Goal: Task Accomplishment & Management: Use online tool/utility

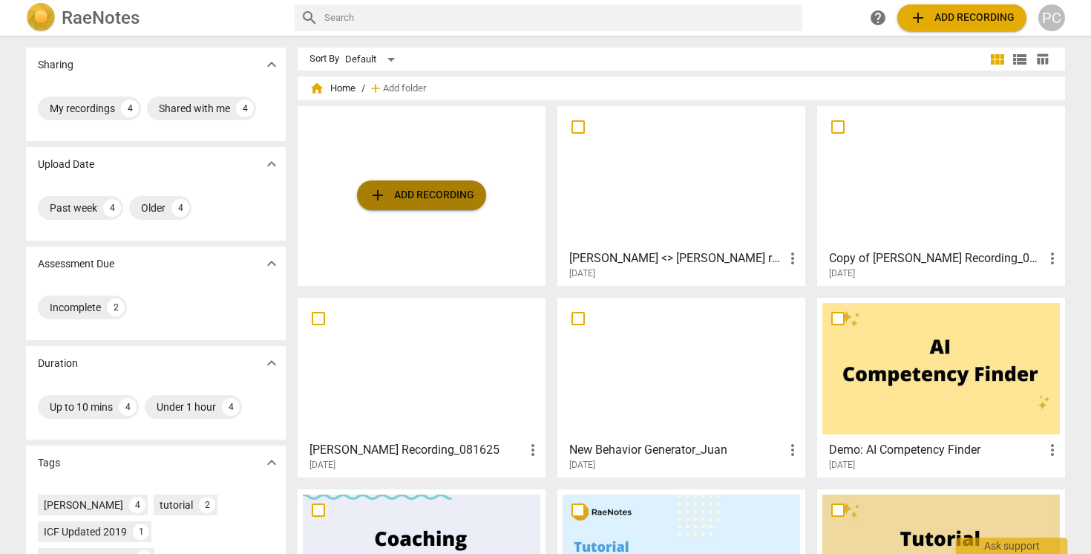
click at [423, 195] on span "add Add recording" at bounding box center [421, 195] width 105 height 18
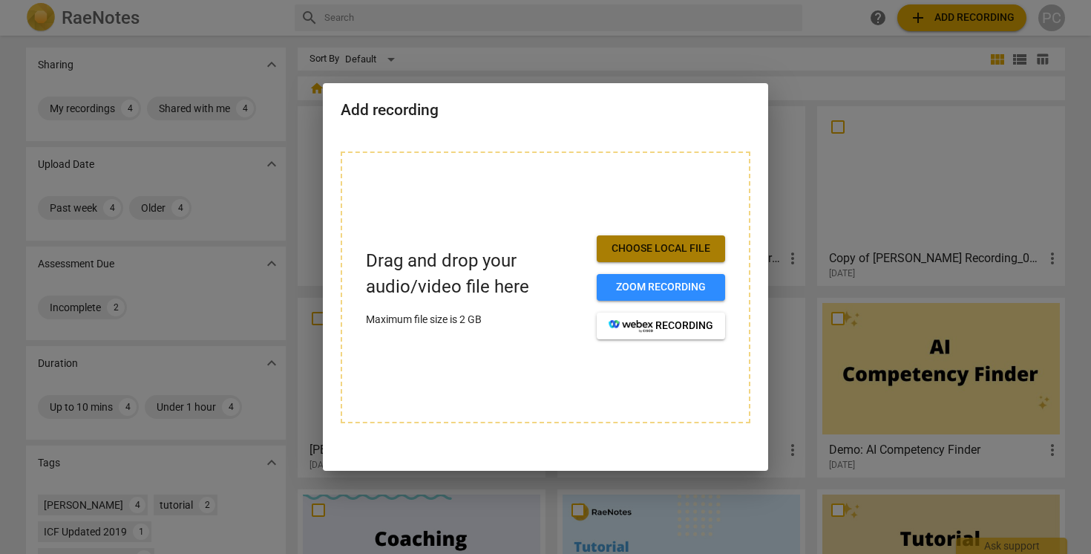
click at [630, 254] on span "Choose local file" at bounding box center [661, 248] width 105 height 15
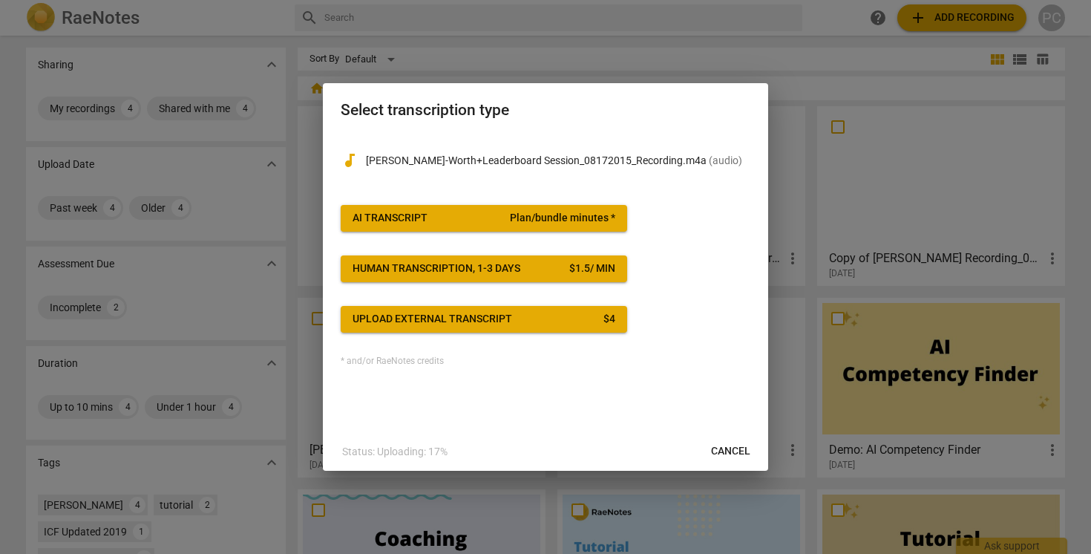
click at [417, 218] on div "AI Transcript" at bounding box center [390, 218] width 75 height 15
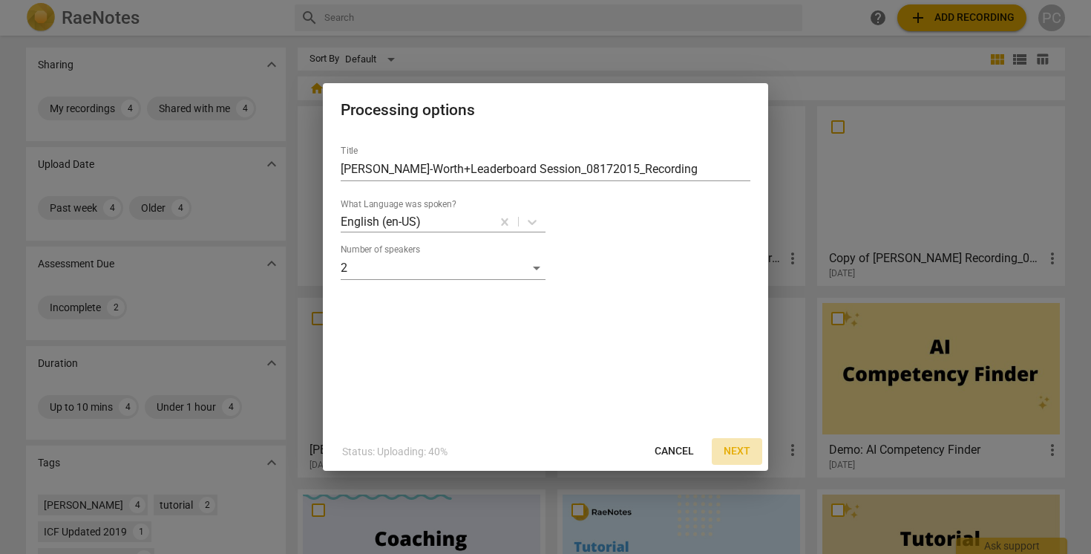
click at [745, 451] on span "Next" at bounding box center [737, 451] width 27 height 15
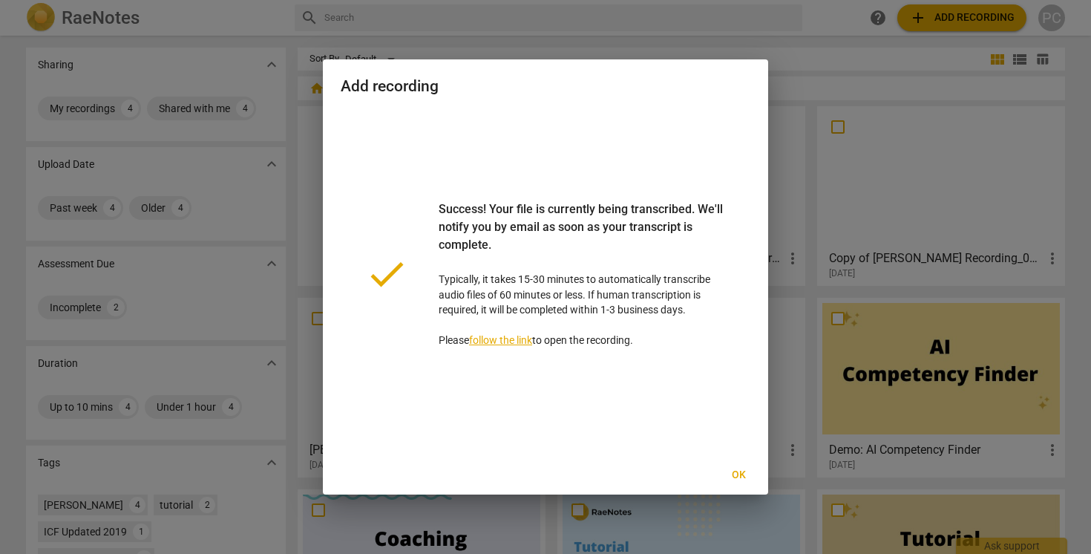
click at [670, 114] on div "done Success! Your file is currently being transcribed. We'll notify you by ema…" at bounding box center [546, 274] width 410 height 328
click at [739, 475] on span "Ok" at bounding box center [739, 475] width 24 height 15
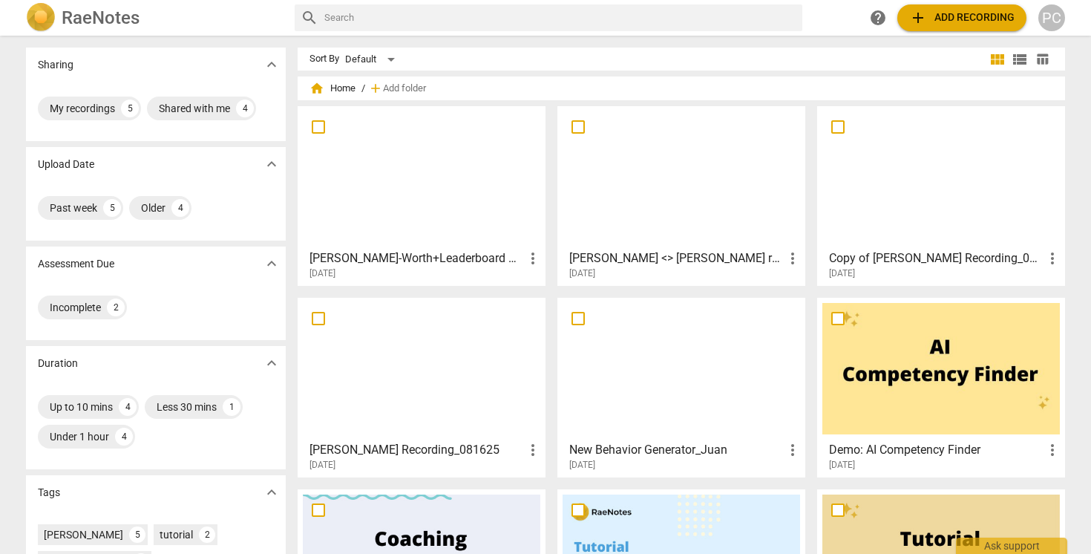
click at [406, 201] on div at bounding box center [422, 176] width 238 height 131
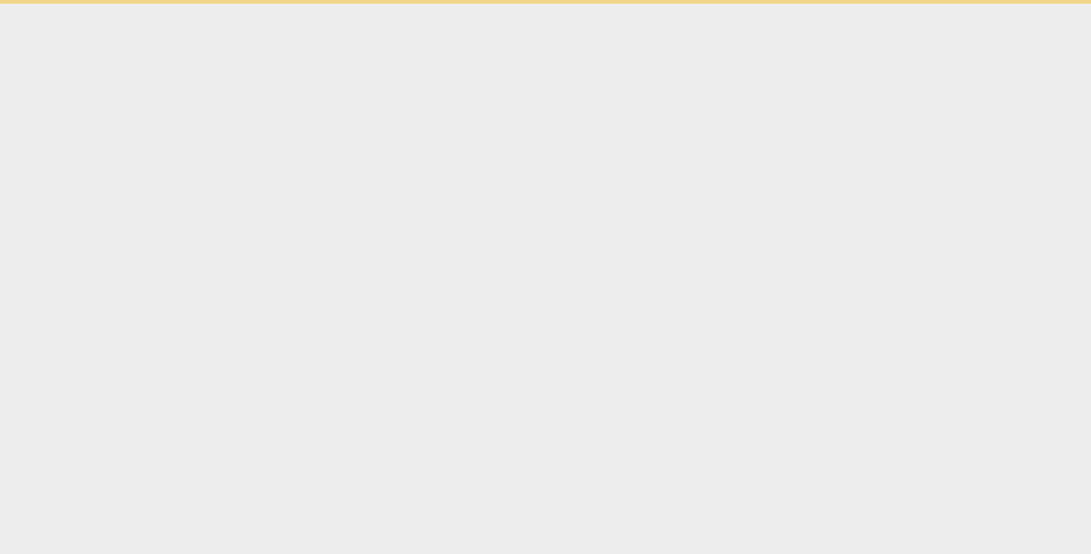
click at [406, 4] on html "Ask support" at bounding box center [545, 2] width 1091 height 4
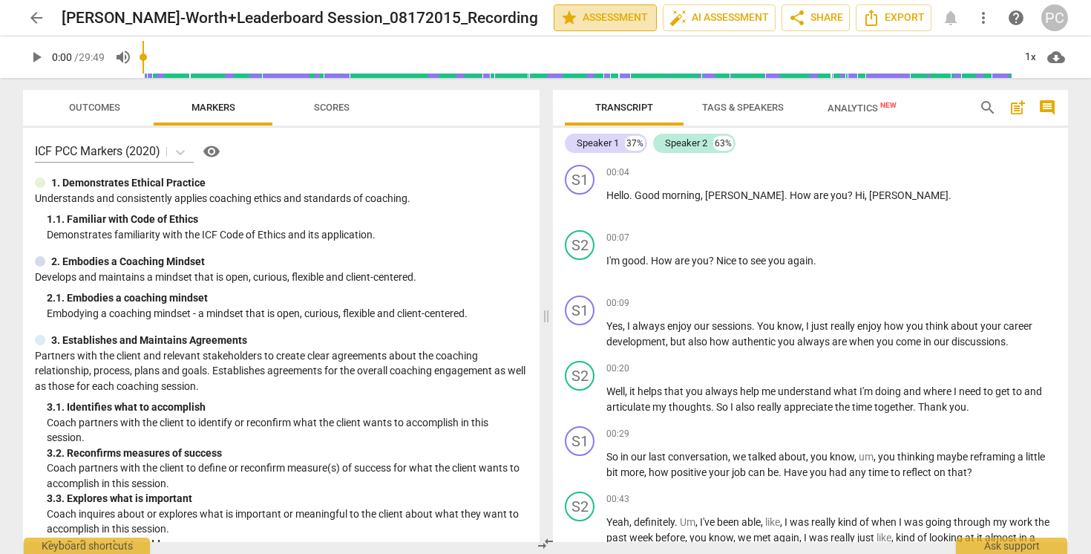
click at [625, 11] on span "star Assessment" at bounding box center [605, 18] width 90 height 18
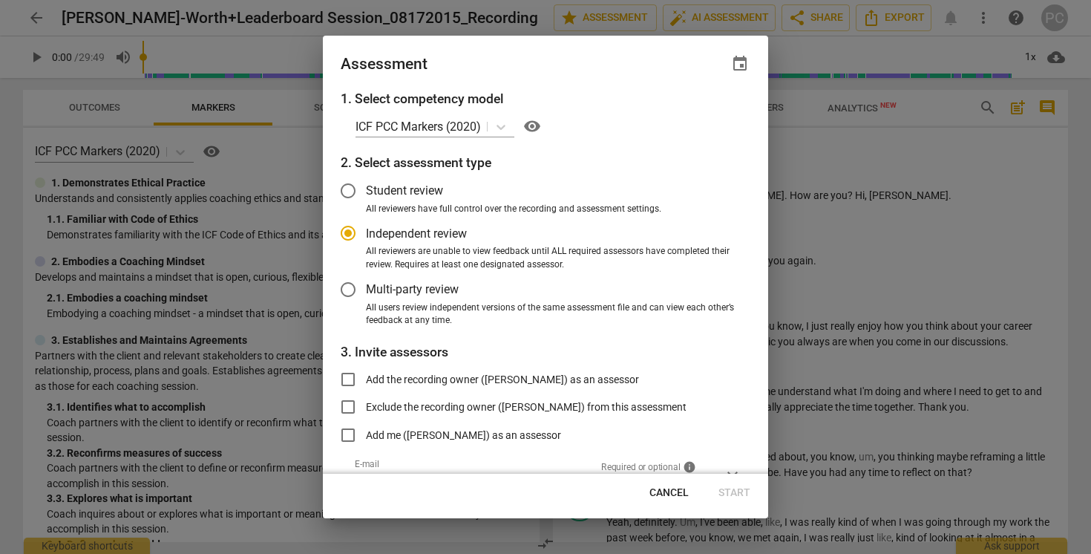
click at [776, 138] on div at bounding box center [545, 277] width 1091 height 554
radio input "false"
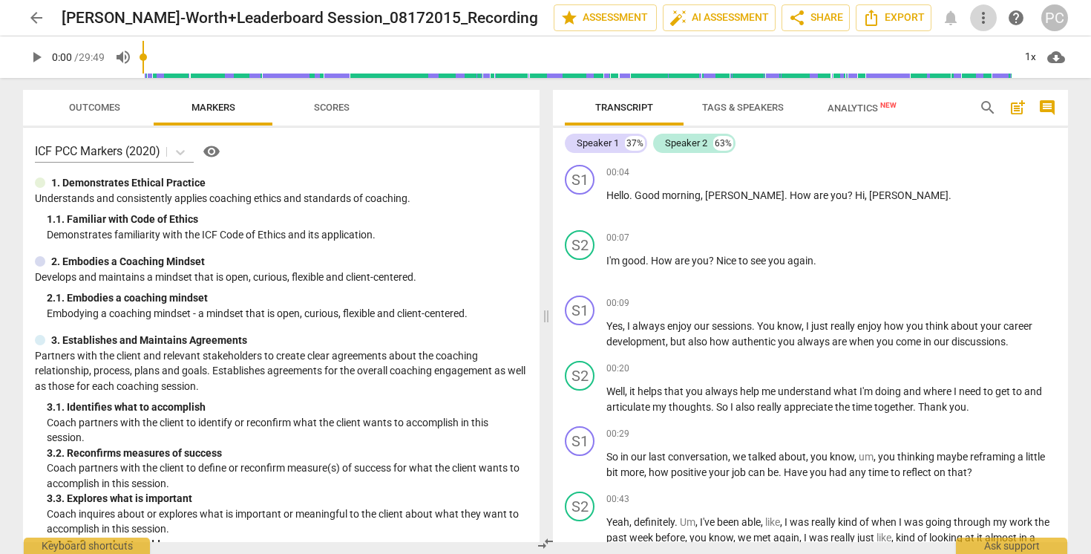
click at [981, 15] on span "more_vert" at bounding box center [984, 18] width 18 height 18
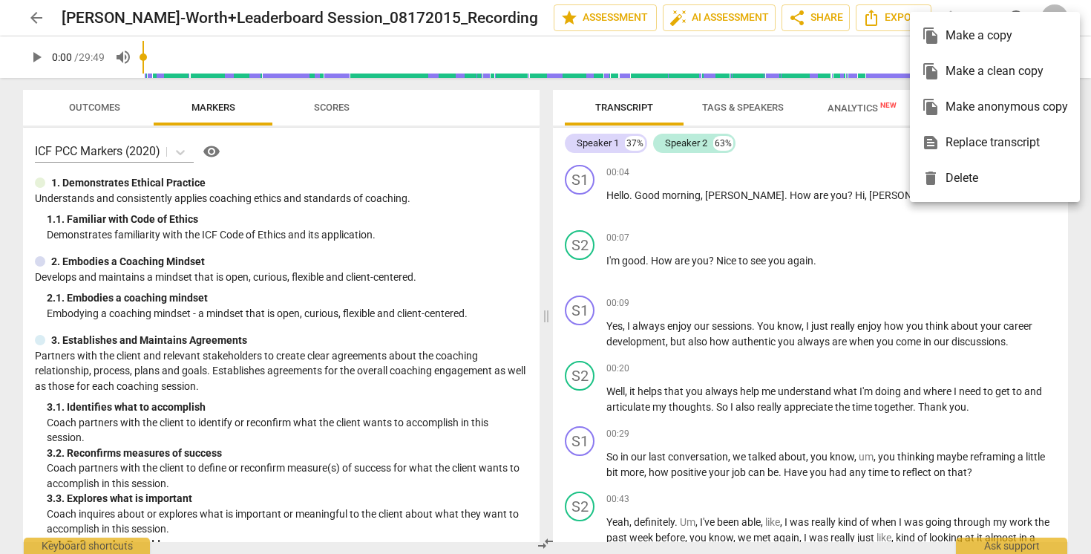
click at [718, 19] on div at bounding box center [545, 277] width 1091 height 554
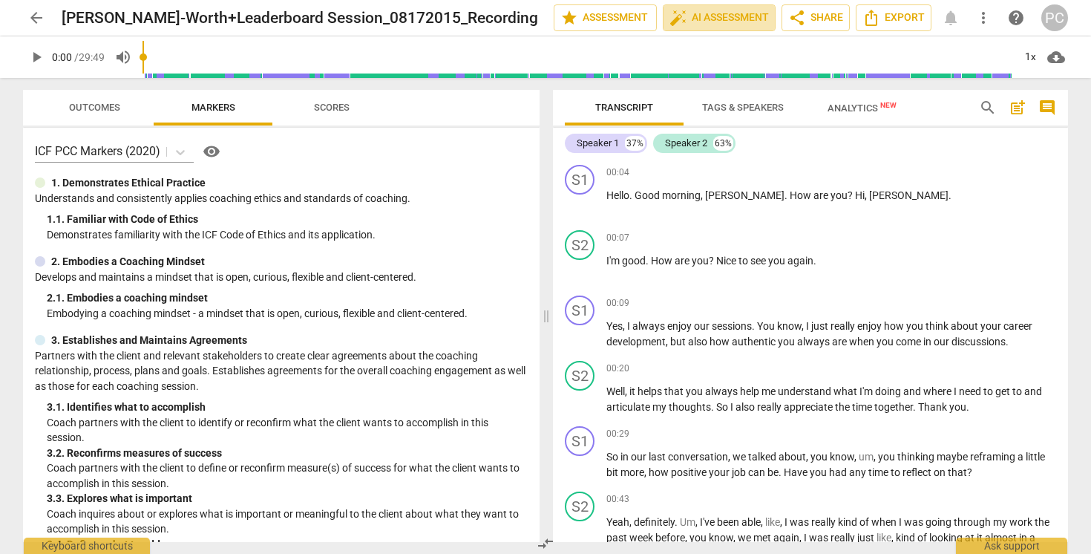
click at [718, 19] on span "auto_fix_high AI Assessment" at bounding box center [719, 18] width 99 height 18
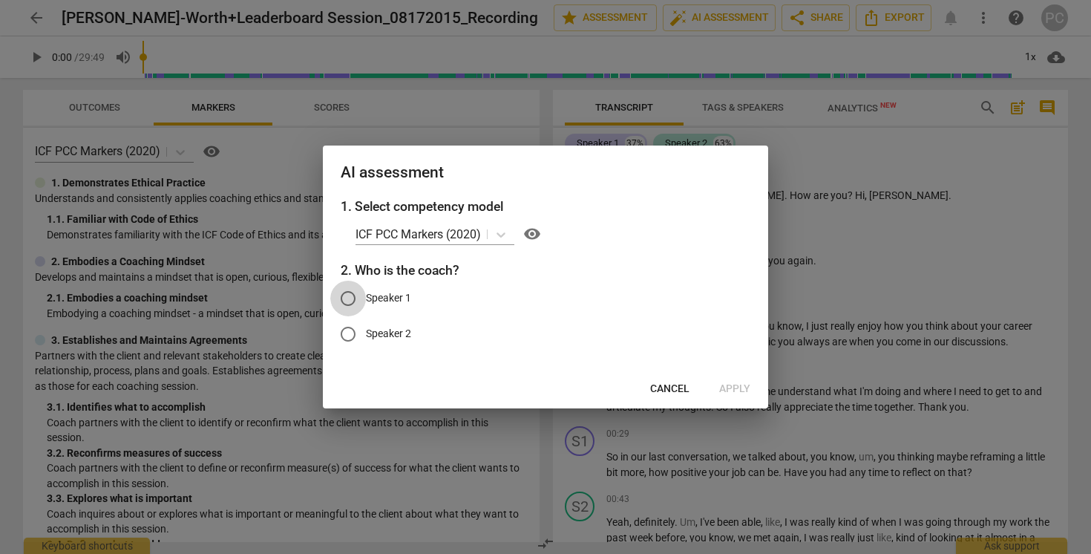
click at [350, 295] on input "Speaker 1" at bounding box center [348, 299] width 36 height 36
radio input "true"
click at [668, 390] on span "Cancel" at bounding box center [669, 389] width 39 height 15
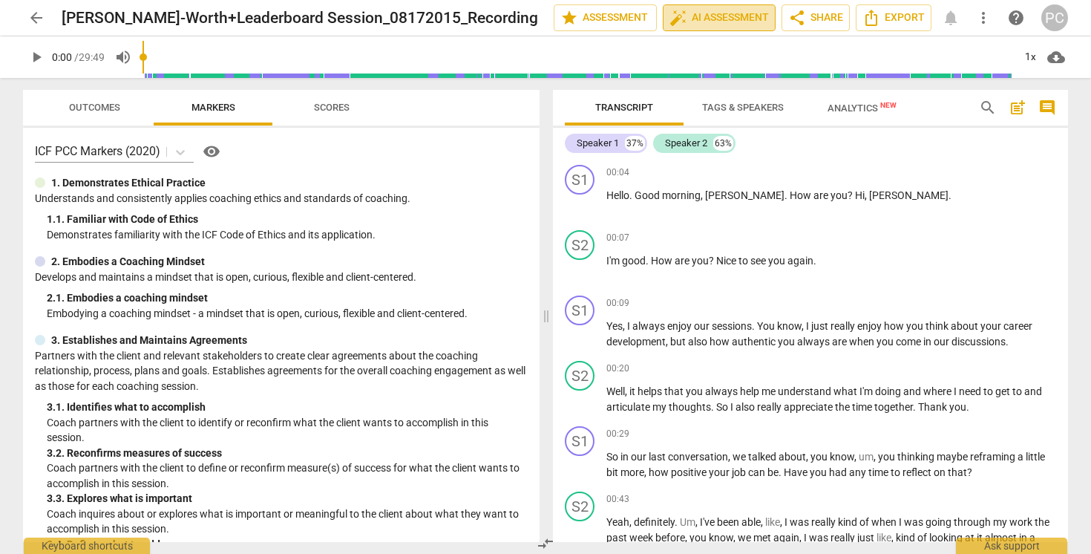
click at [735, 11] on span "auto_fix_high AI Assessment" at bounding box center [719, 18] width 99 height 18
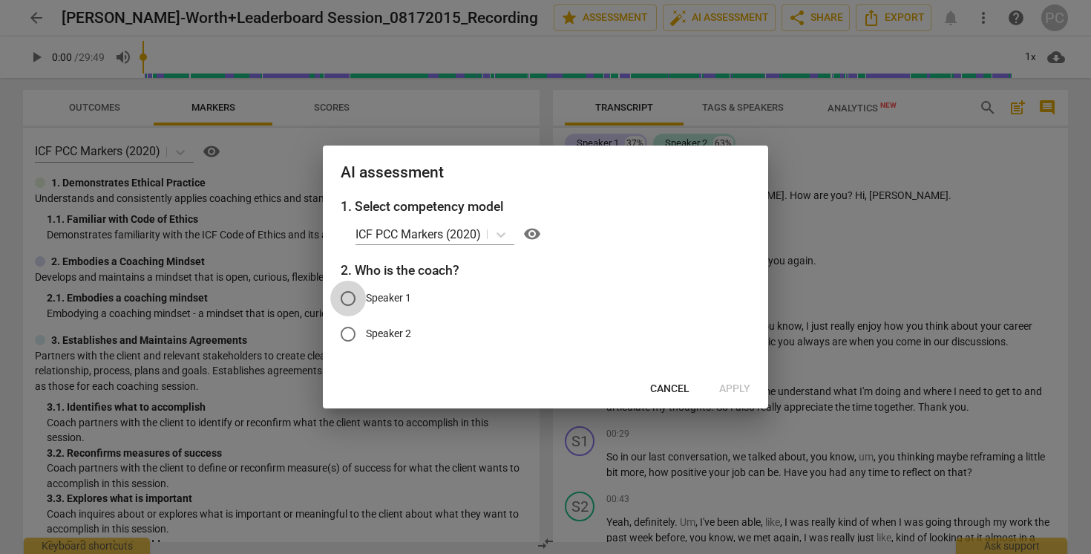
click at [346, 299] on input "Speaker 1" at bounding box center [348, 299] width 36 height 36
radio input "true"
click at [735, 393] on span "Apply" at bounding box center [734, 389] width 31 height 15
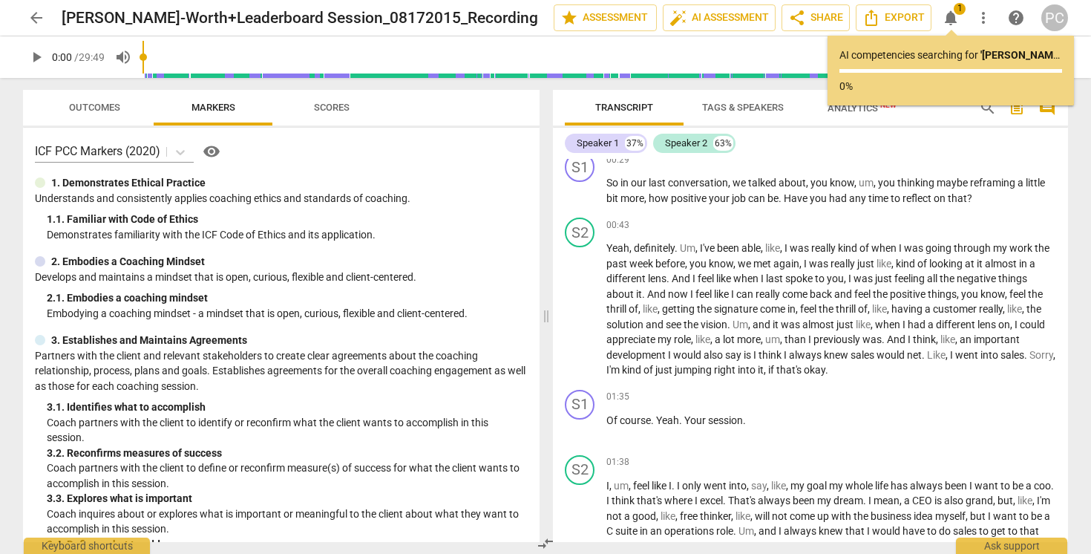
scroll to position [257, 0]
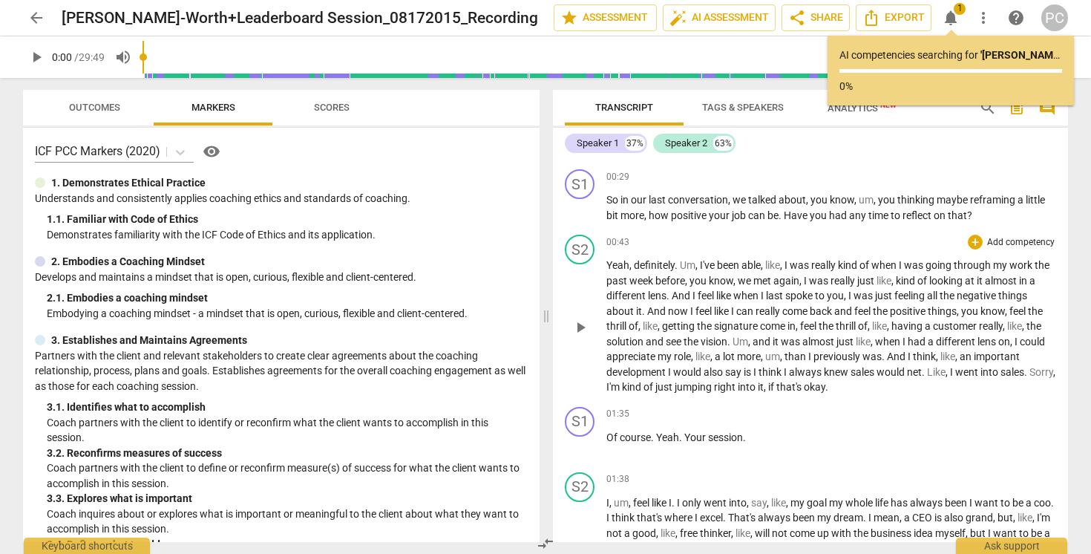
click at [632, 366] on span "development" at bounding box center [638, 372] width 62 height 12
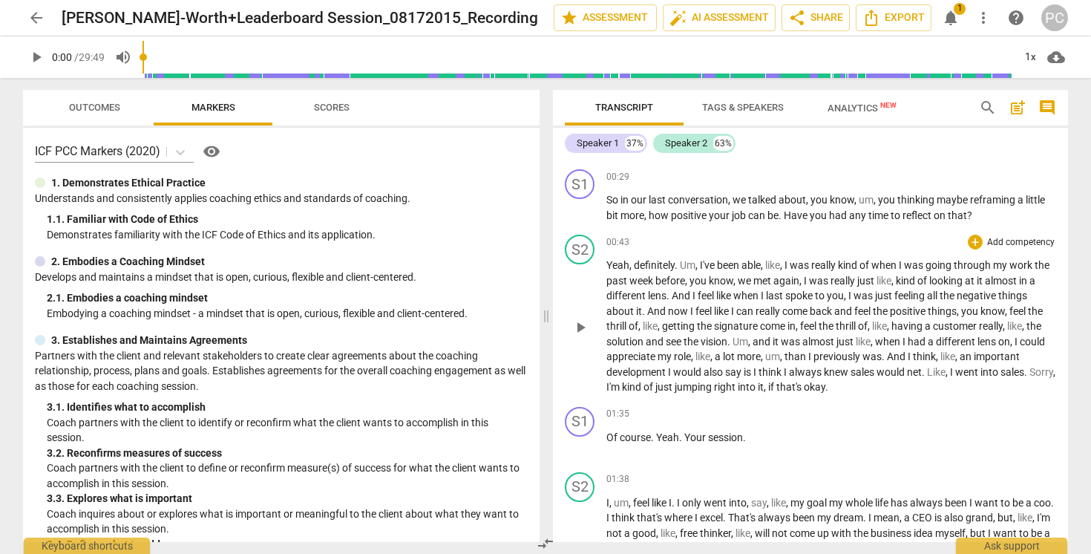
click at [676, 357] on span "role" at bounding box center [682, 356] width 17 height 12
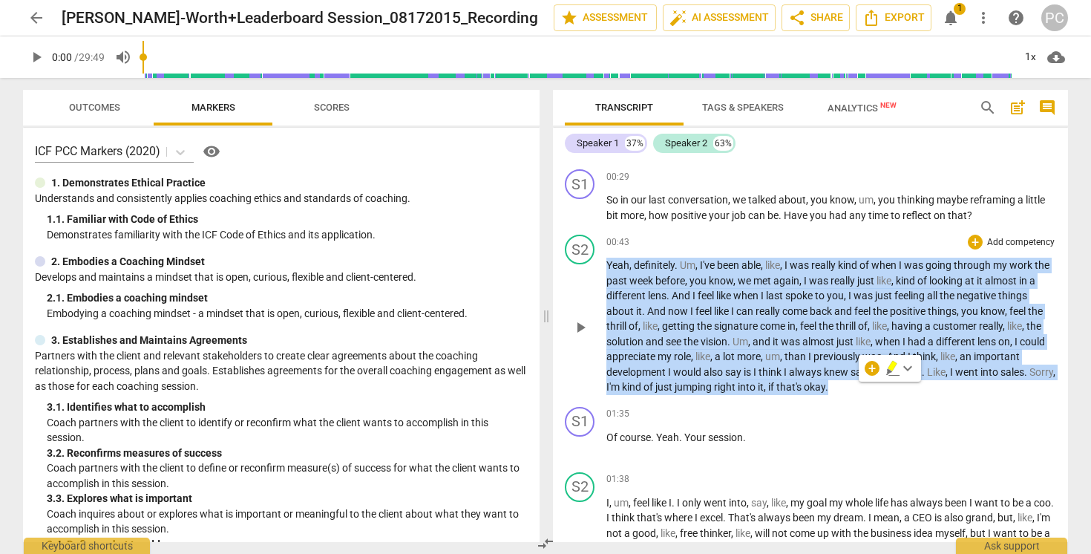
click at [676, 357] on span "role" at bounding box center [682, 356] width 17 height 12
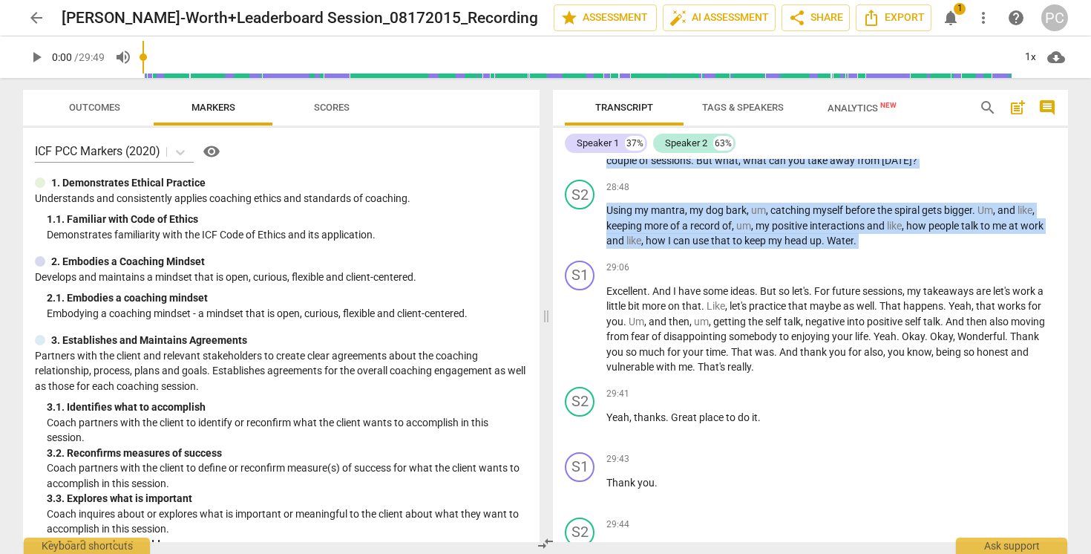
scroll to position [7890, 0]
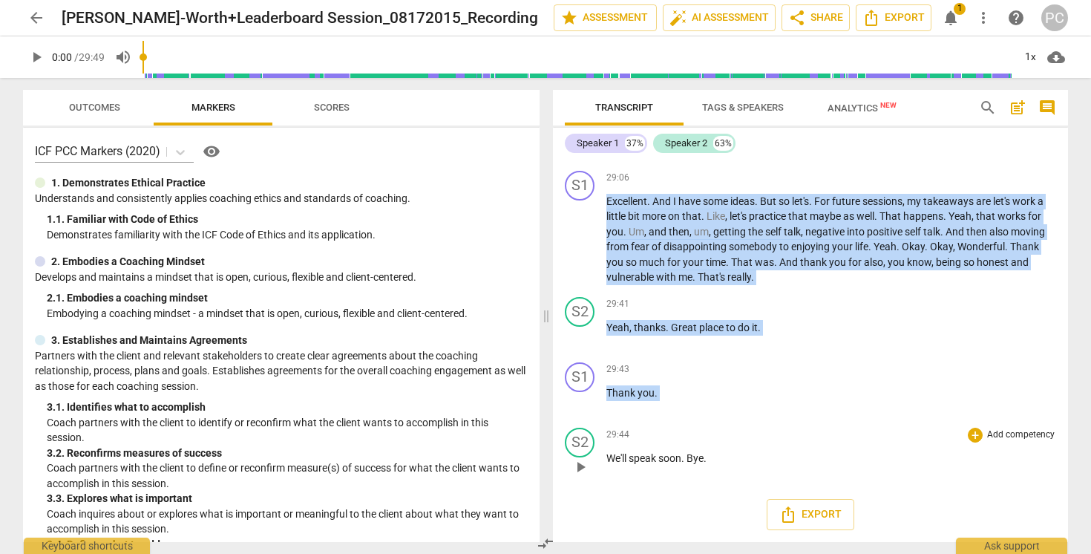
drag, startPoint x: 572, startPoint y: 154, endPoint x: 707, endPoint y: 461, distance: 336.0
click at [707, 461] on div "Speaker 1 37% Speaker 2 63% S1 play_arrow pause 00:04 + Add competency keyboard…" at bounding box center [810, 335] width 515 height 414
copy div "search post_add comment Speaker 1 37% Speaker 2 63% S1 play_arrow pause 00:04 +…"
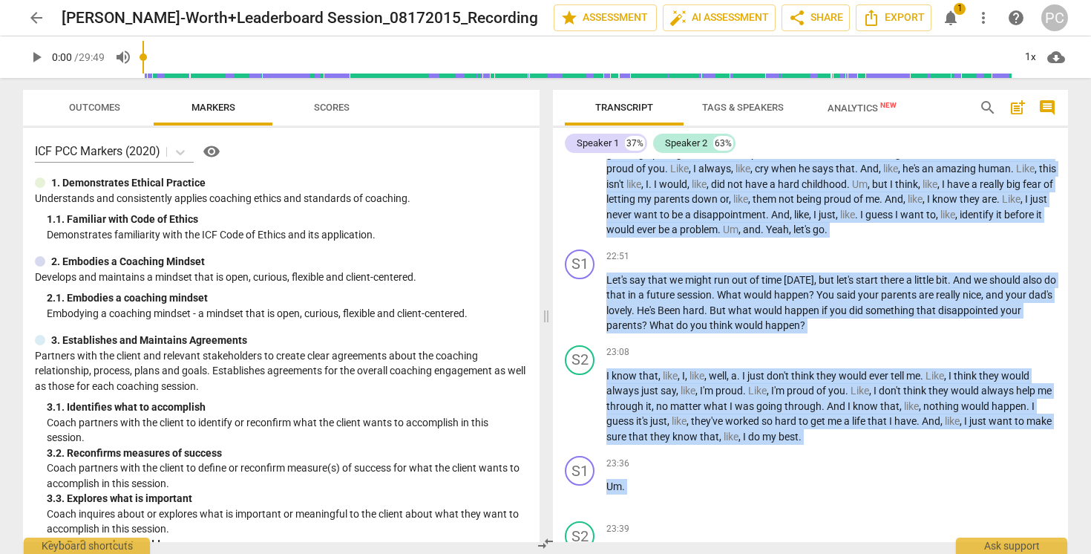
scroll to position [5734, 0]
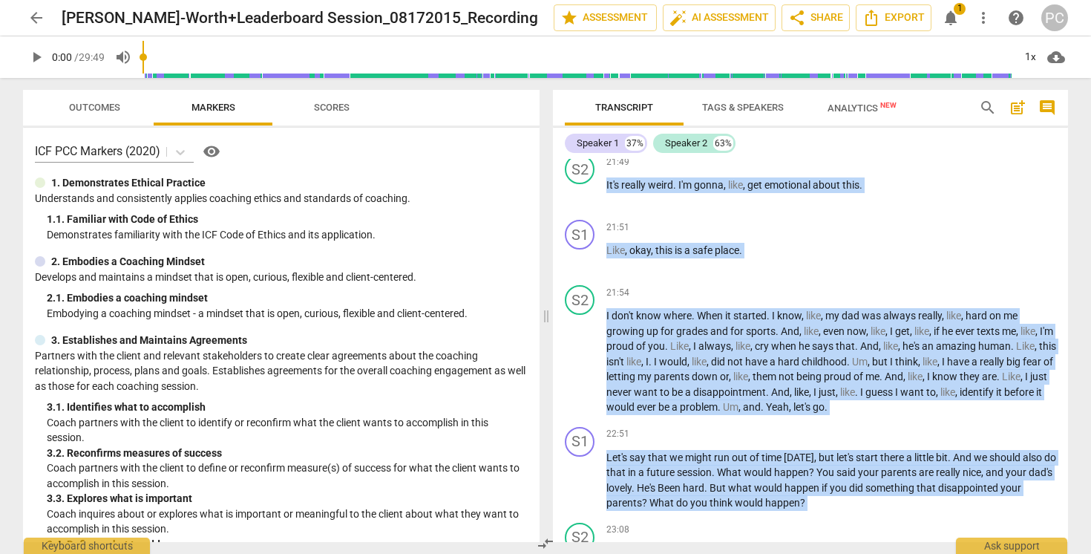
copy div "search post_add comment Speaker 1 37% Speaker 2 63% S1 play_arrow pause 00:04 +…"
click at [982, 18] on span "more_vert" at bounding box center [984, 18] width 18 height 18
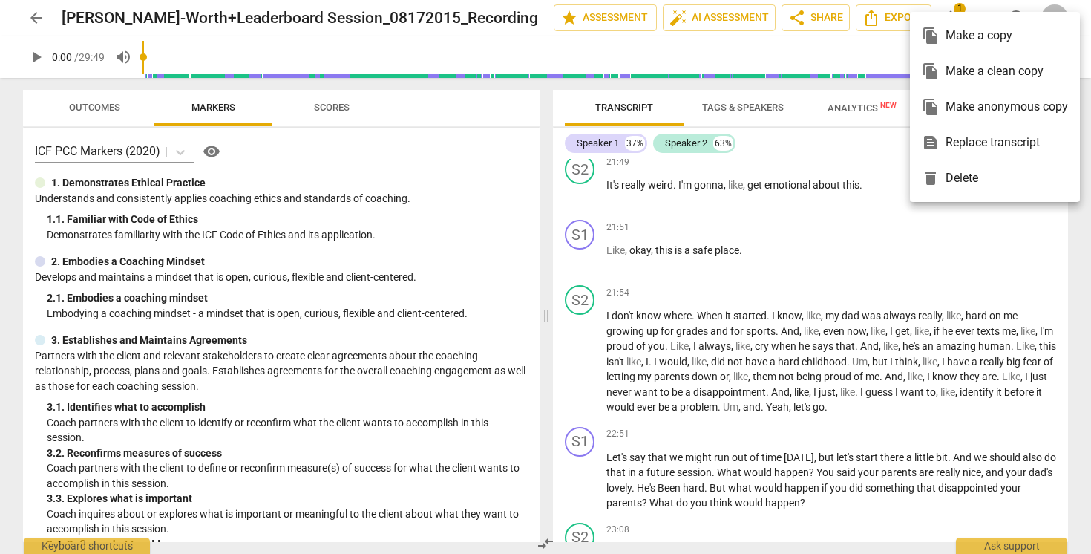
click at [330, 105] on div at bounding box center [545, 277] width 1091 height 554
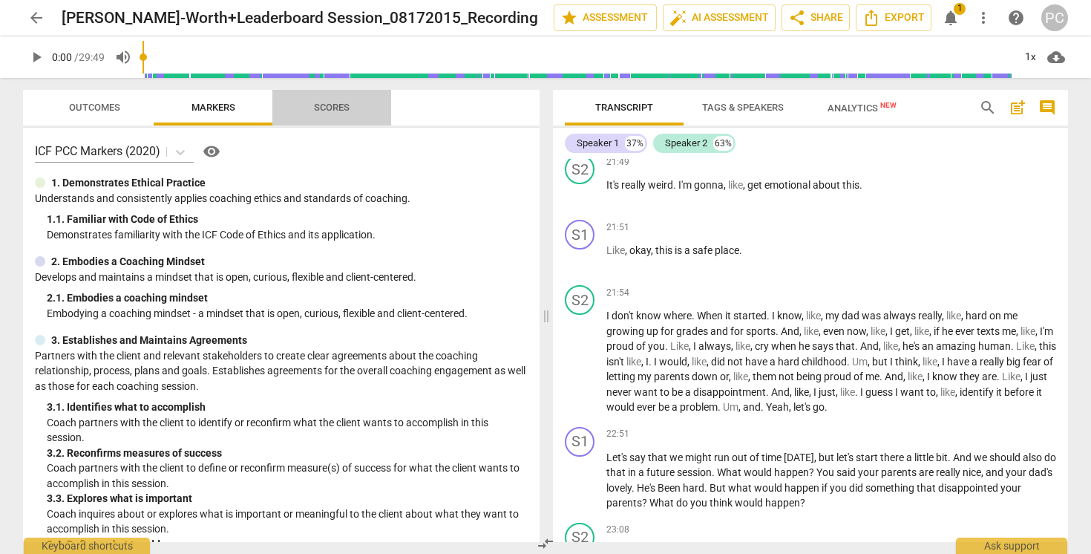
click at [330, 105] on span "Scores" at bounding box center [332, 107] width 36 height 11
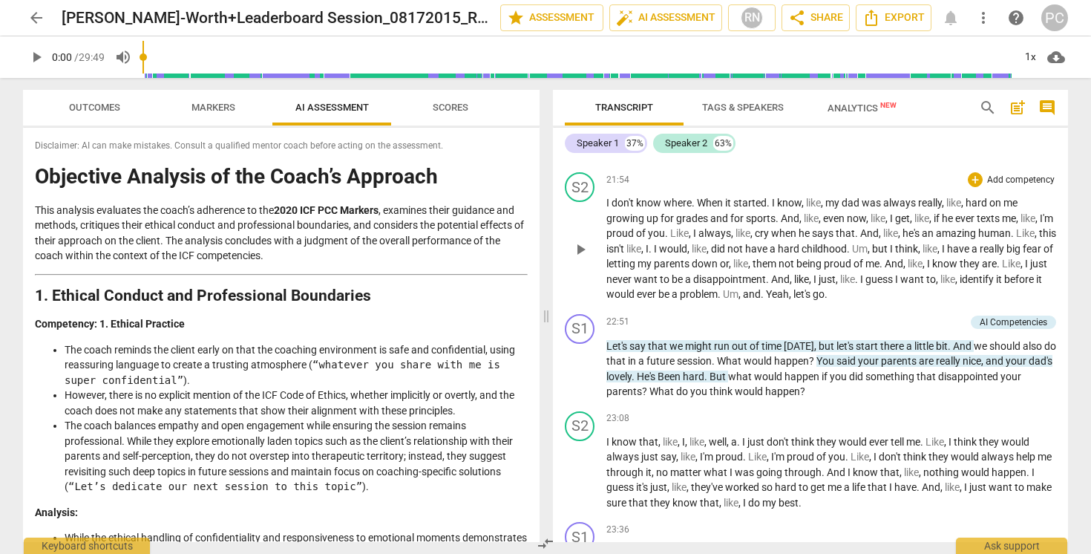
scroll to position [5893, 0]
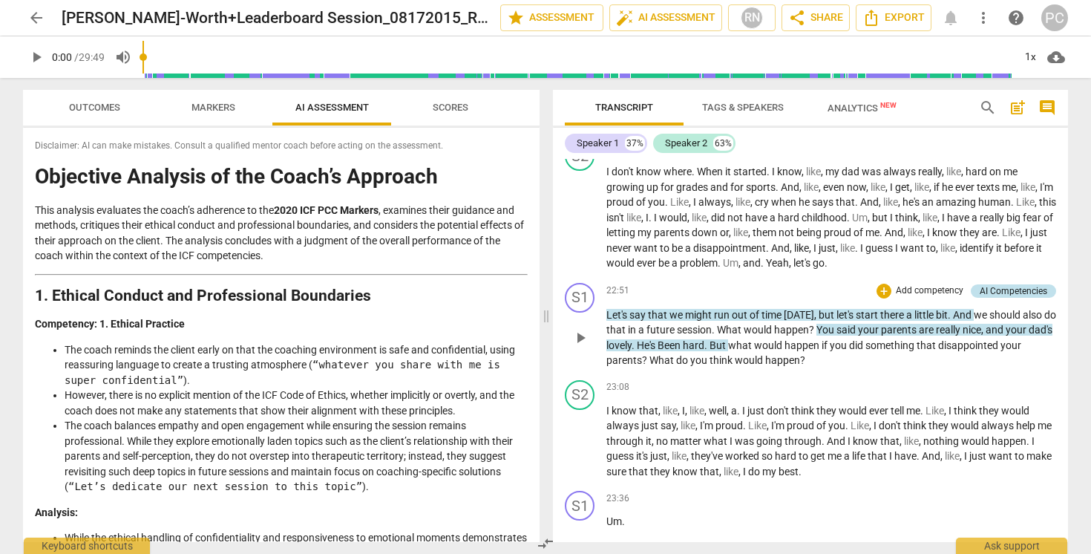
click at [1029, 298] on div "AI Competencies" at bounding box center [1014, 290] width 68 height 13
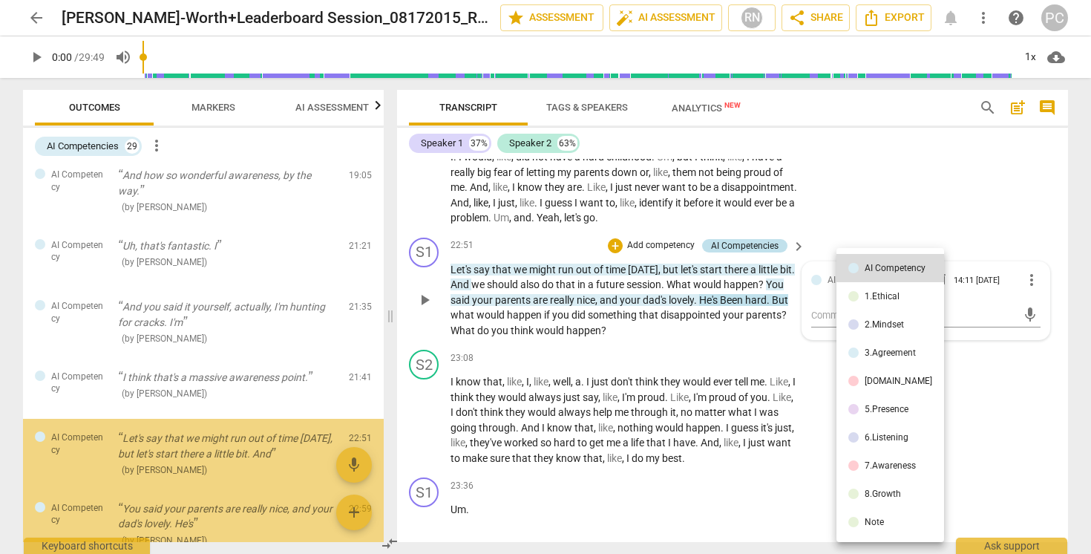
scroll to position [1356, 0]
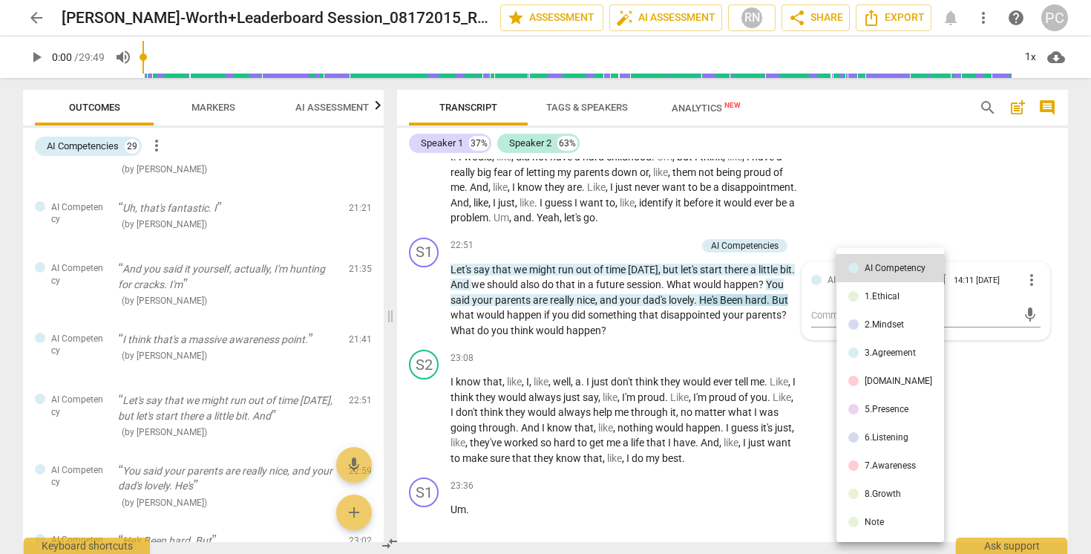
click at [446, 173] on div at bounding box center [545, 277] width 1091 height 554
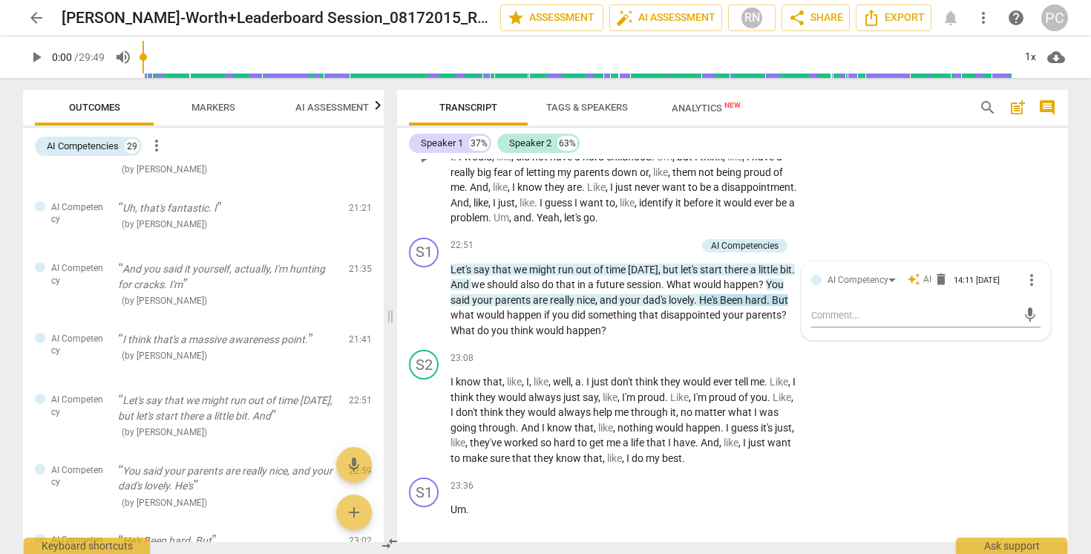
drag, startPoint x: 450, startPoint y: 174, endPoint x: 451, endPoint y: 237, distance: 63.1
click at [451, 232] on div "S2 play_arrow pause 21:54 + Add competency keyboard_arrow_right I don't know wh…" at bounding box center [732, 145] width 671 height 174
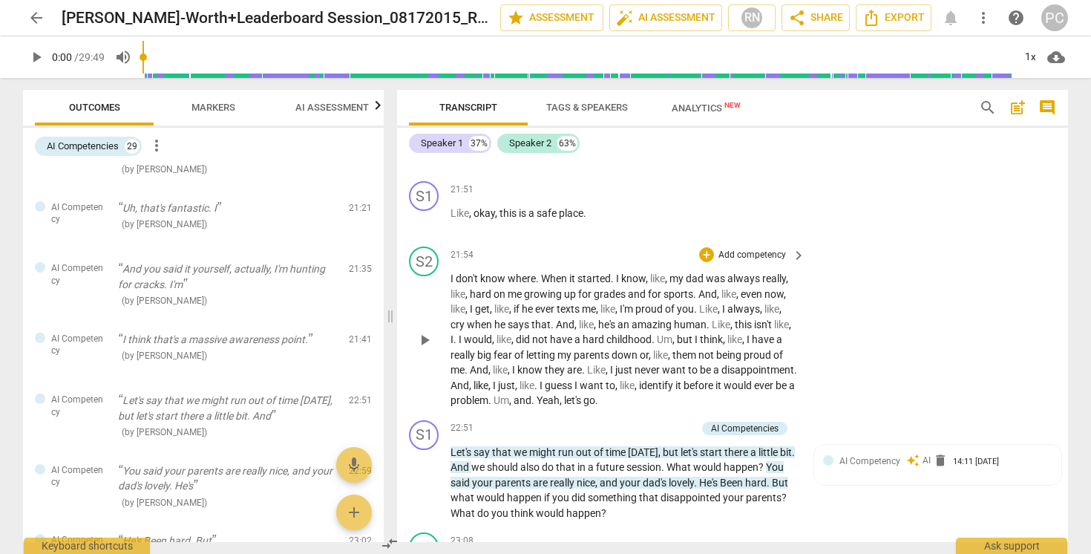
scroll to position [6740, 0]
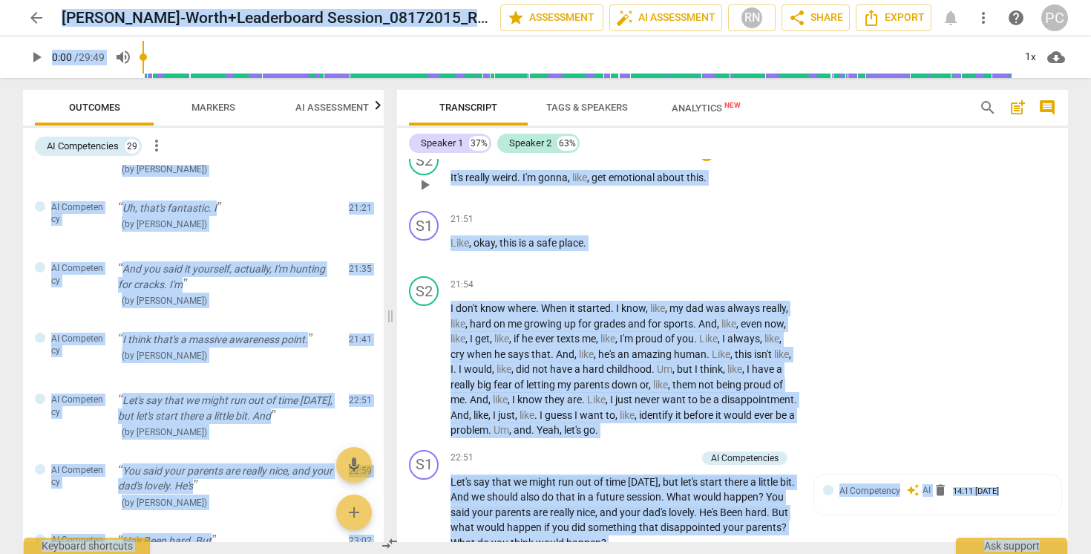
click at [531, 199] on div "21:49 + Add competency keyboard_arrow_right It's really weird . I'm gonna , lik…" at bounding box center [629, 172] width 356 height 53
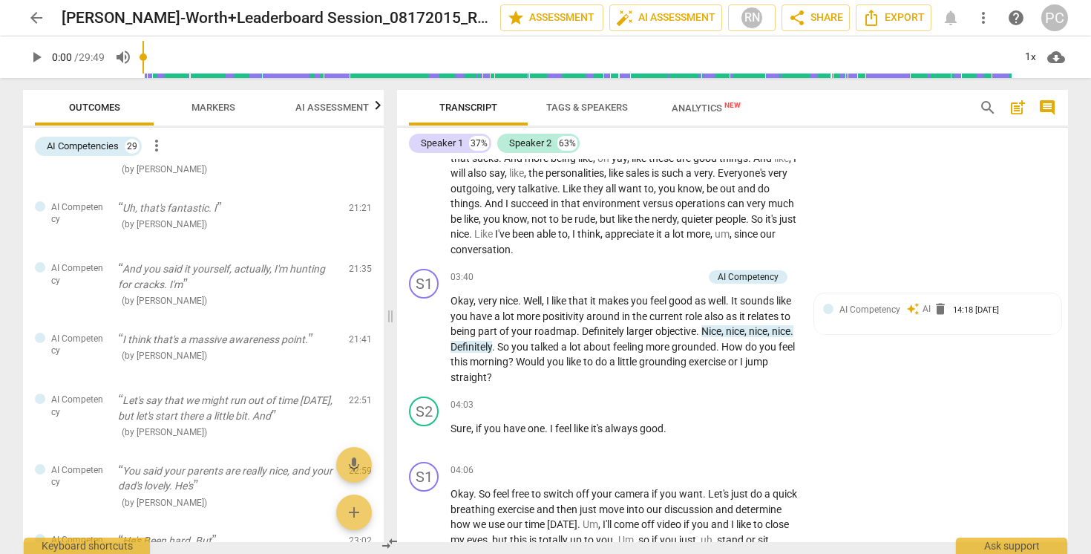
scroll to position [1057, 0]
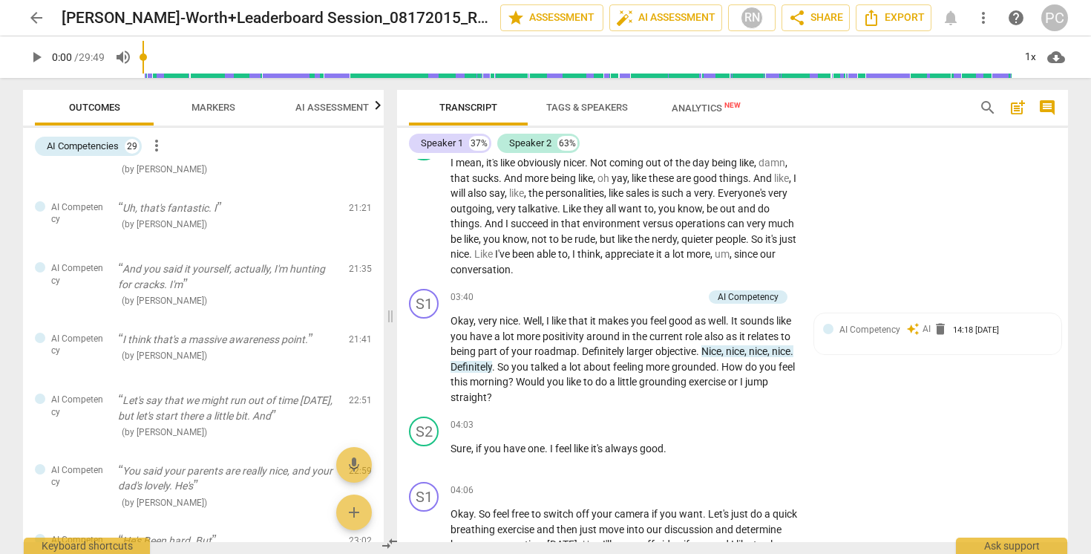
click at [157, 143] on span "more_vert" at bounding box center [157, 146] width 18 height 18
click at [157, 143] on li "Uncheck all" at bounding box center [191, 146] width 84 height 36
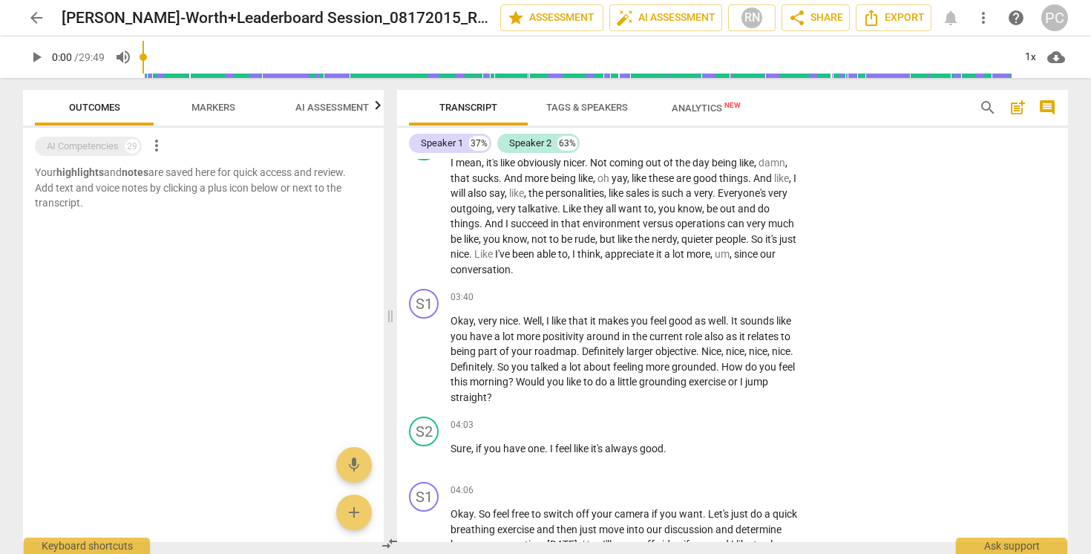
scroll to position [0, 0]
click at [157, 143] on span "more_vert" at bounding box center [157, 146] width 18 height 18
click at [177, 143] on li "Uncheck all" at bounding box center [191, 146] width 84 height 36
click at [134, 146] on div "29" at bounding box center [132, 146] width 15 height 15
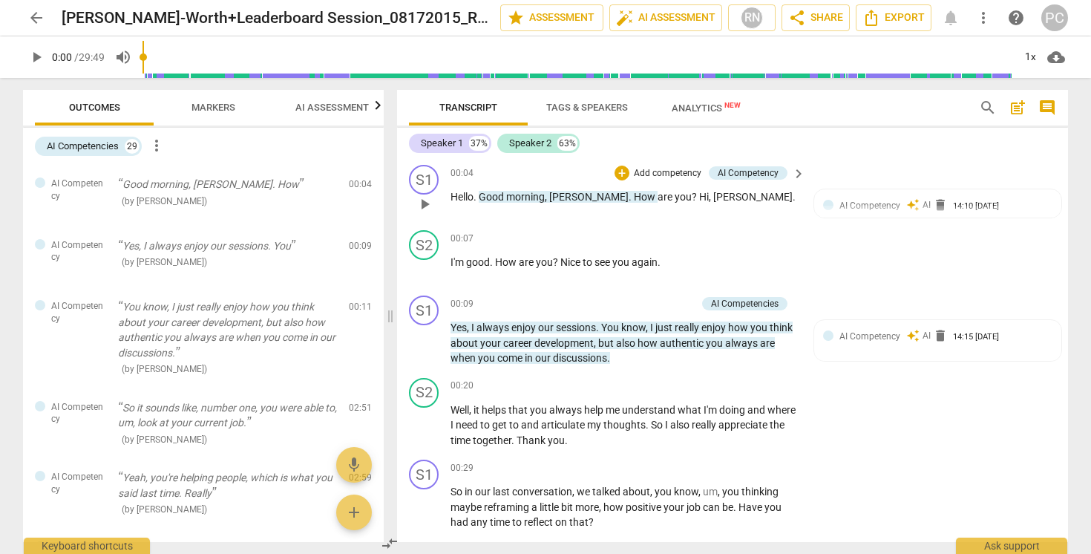
click at [444, 160] on div "S1 play_arrow pause 00:04 + Add competency AI Competency keyboard_arrow_right H…" at bounding box center [732, 191] width 671 height 65
drag, startPoint x: 449, startPoint y: 158, endPoint x: 542, endPoint y: 283, distance: 155.5
click at [542, 281] on div "Speaker 1 37% Speaker 2 63% S1 play_arrow pause 00:04 + Add competency AI Compe…" at bounding box center [732, 335] width 671 height 414
click at [591, 106] on span "Tags & Speakers" at bounding box center [587, 107] width 82 height 11
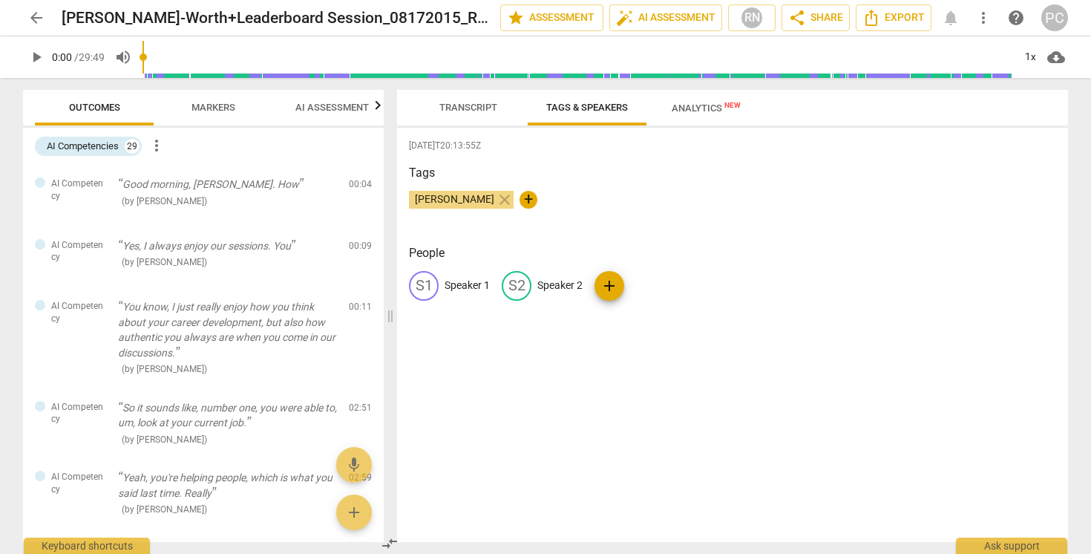
click at [465, 286] on p "Speaker 1" at bounding box center [467, 286] width 45 height 16
click at [454, 198] on span "[PERSON_NAME]" at bounding box center [454, 199] width 91 height 12
click at [557, 284] on p "Speaker 2" at bounding box center [559, 286] width 45 height 16
click at [520, 193] on span "+" at bounding box center [529, 200] width 18 height 18
type input "CLient"
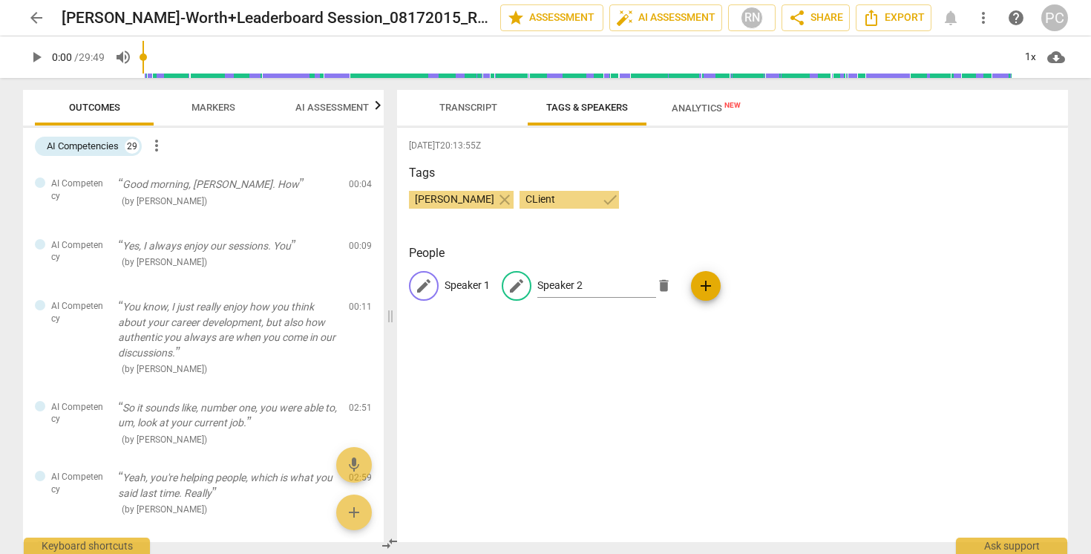
click at [462, 281] on p "Speaker 1" at bounding box center [467, 286] width 45 height 16
click at [448, 202] on span "[PERSON_NAME]" at bounding box center [454, 199] width 91 height 12
click at [465, 284] on p "Speaker 1" at bounding box center [467, 286] width 45 height 16
type input "[PERSON_NAME]"
click at [644, 277] on div "edit Speaker 2" at bounding box center [638, 286] width 81 height 30
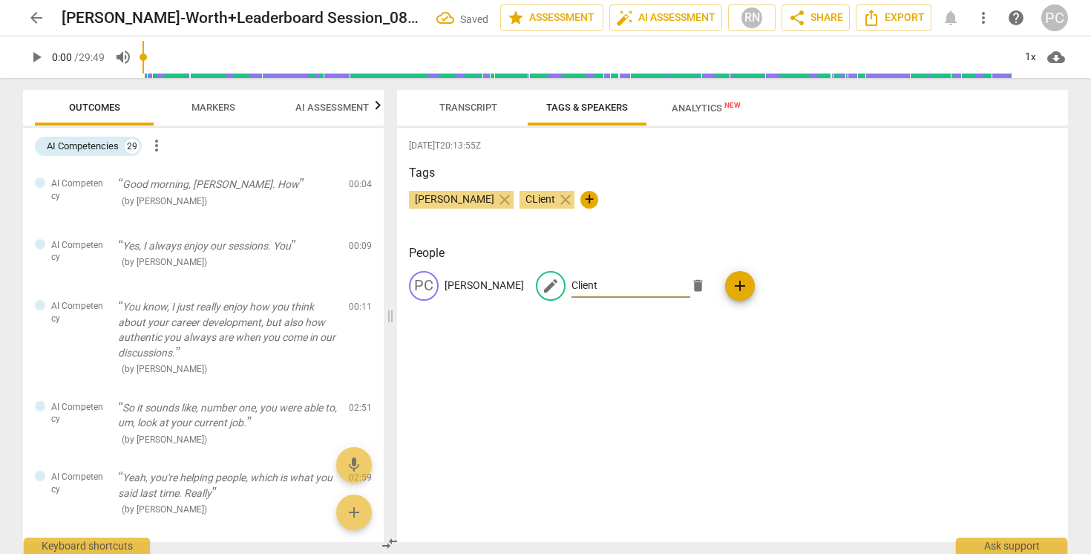
type input "Client"
click at [719, 322] on div "People PC Petra Chequer edit Client delete add" at bounding box center [732, 284] width 647 height 80
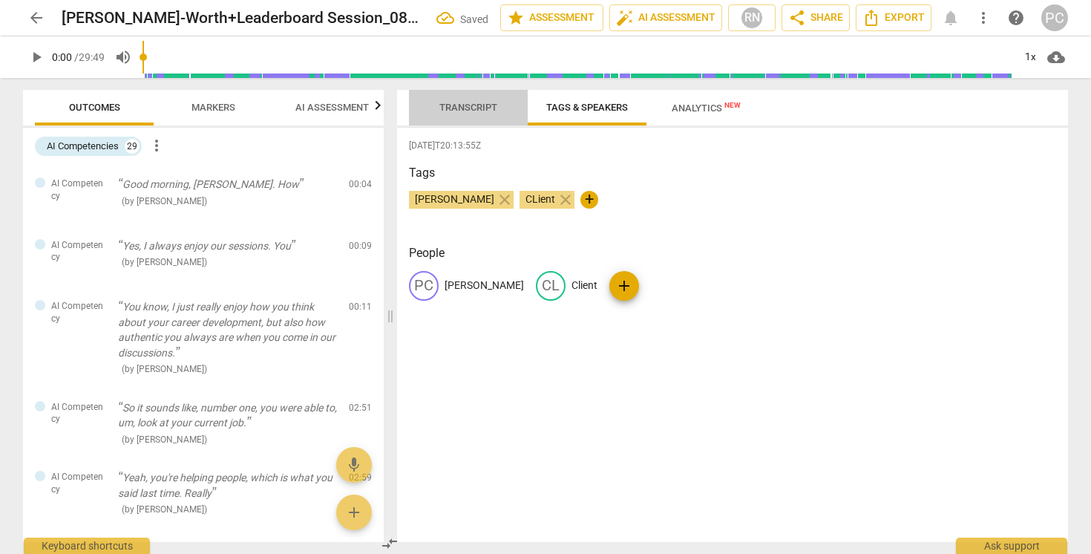
click at [451, 110] on span "Transcript" at bounding box center [468, 107] width 58 height 11
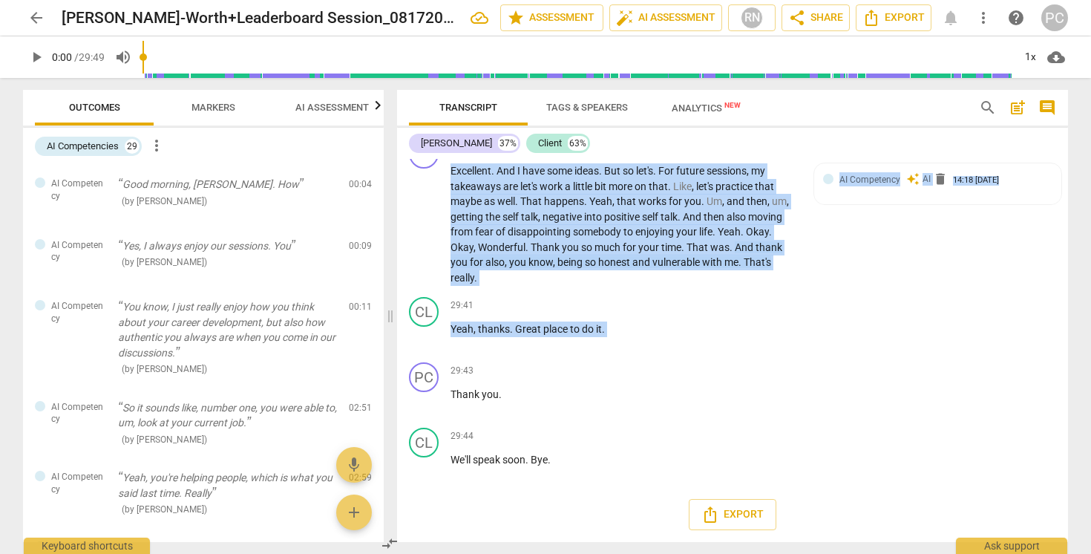
scroll to position [9294, 0]
drag, startPoint x: 413, startPoint y: 160, endPoint x: 558, endPoint y: 471, distance: 343.1
click at [558, 471] on div "PC play_arrow pause 00:04 + Add competency AI Competency keyboard_arrow_right H…" at bounding box center [732, 350] width 671 height 383
copy div "search post_add comment Petra Chequer 37% Client 63% PC play_arrow pause 00:04 …"
click at [923, 178] on span "AI" at bounding box center [927, 179] width 8 height 13
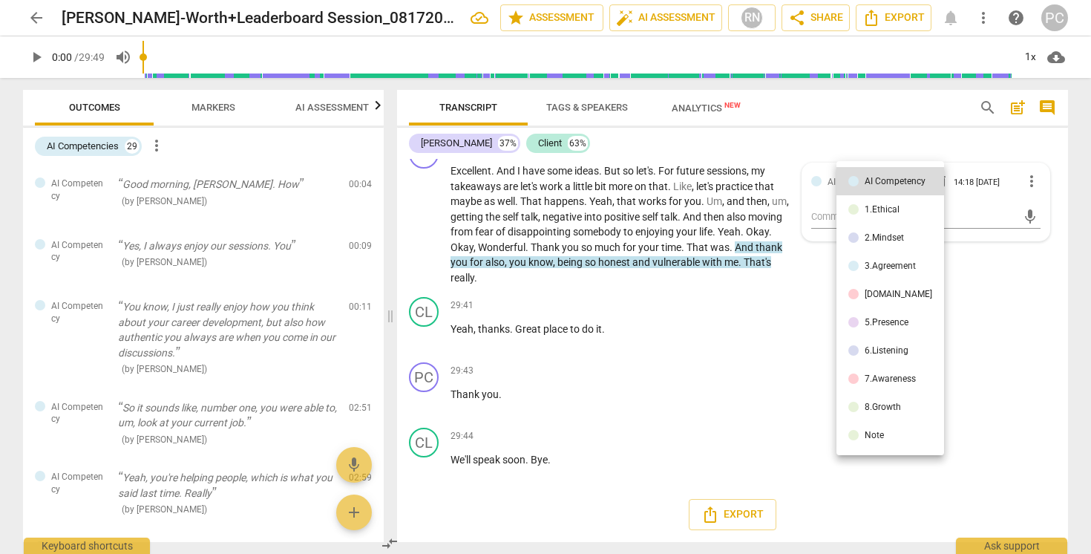
click at [169, 376] on div at bounding box center [545, 277] width 1091 height 554
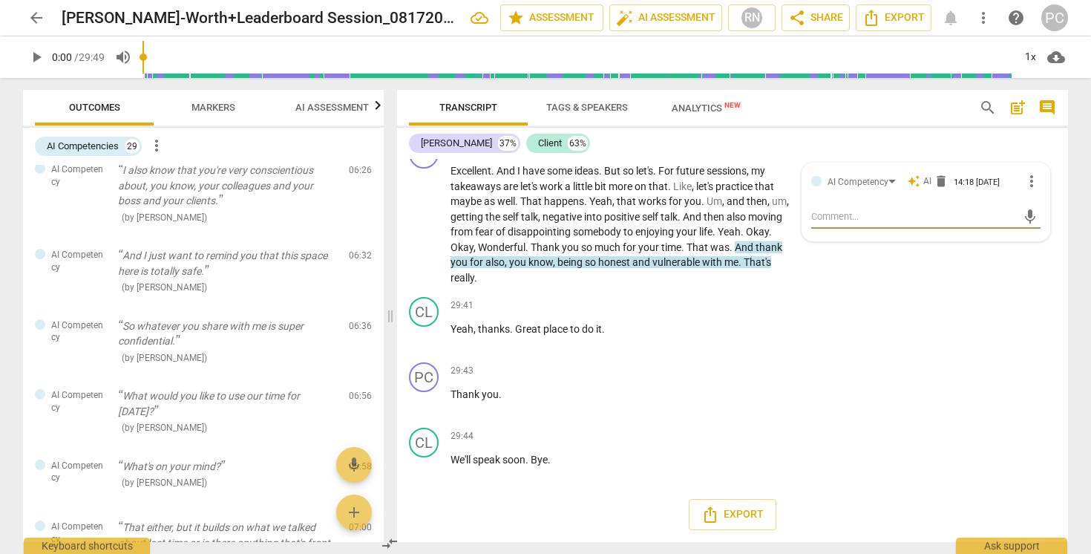
scroll to position [0, 0]
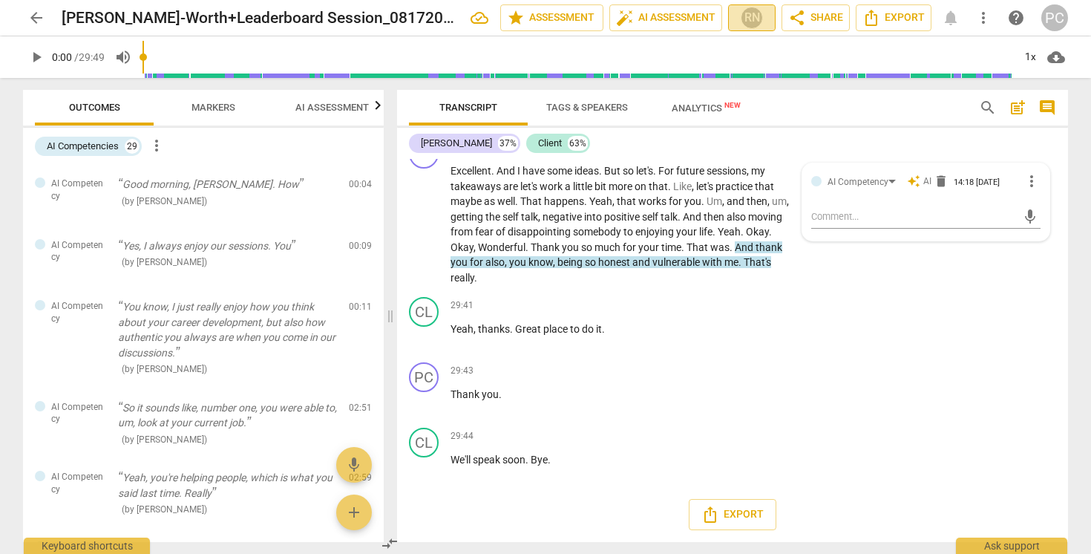
click at [756, 17] on div "RN" at bounding box center [752, 18] width 22 height 22
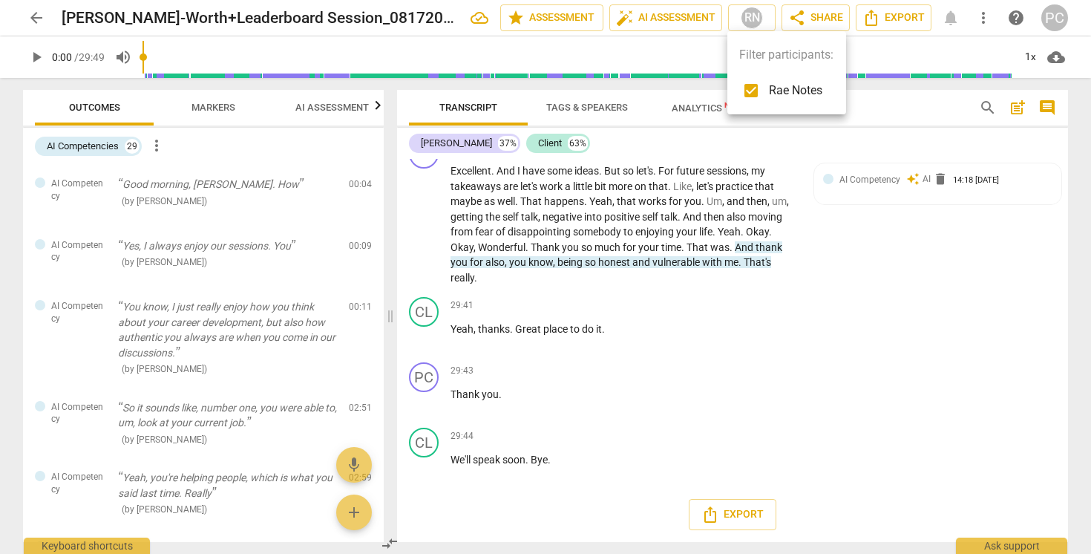
click at [647, 21] on div at bounding box center [545, 277] width 1091 height 554
click at [647, 21] on span "auto_fix_high AI Assessment" at bounding box center [665, 18] width 99 height 18
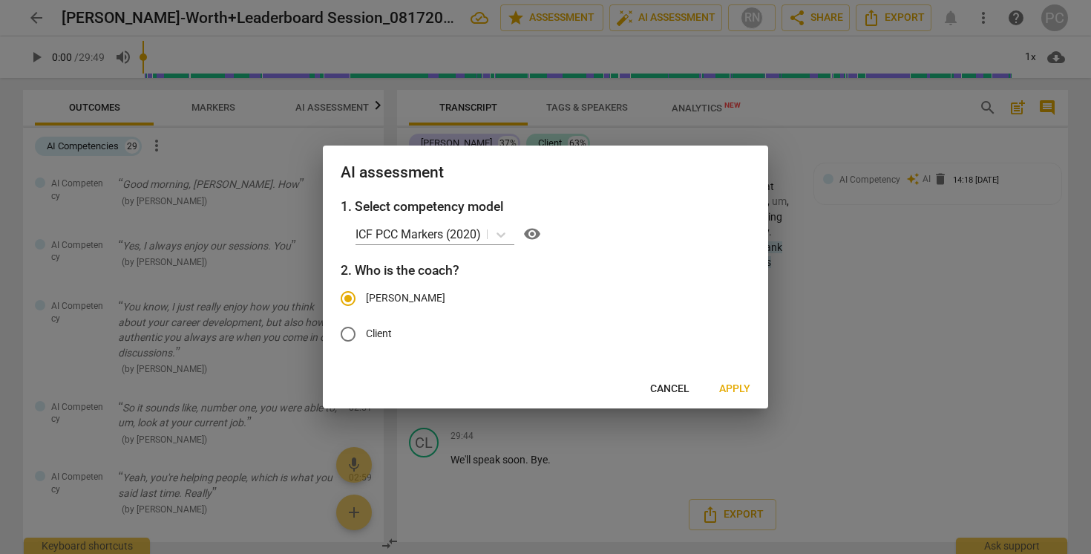
click at [697, 341] on label "Client" at bounding box center [534, 334] width 408 height 36
click at [366, 341] on input "Client" at bounding box center [348, 334] width 36 height 36
radio input "true"
radio input "false"
click at [807, 332] on div at bounding box center [545, 277] width 1091 height 554
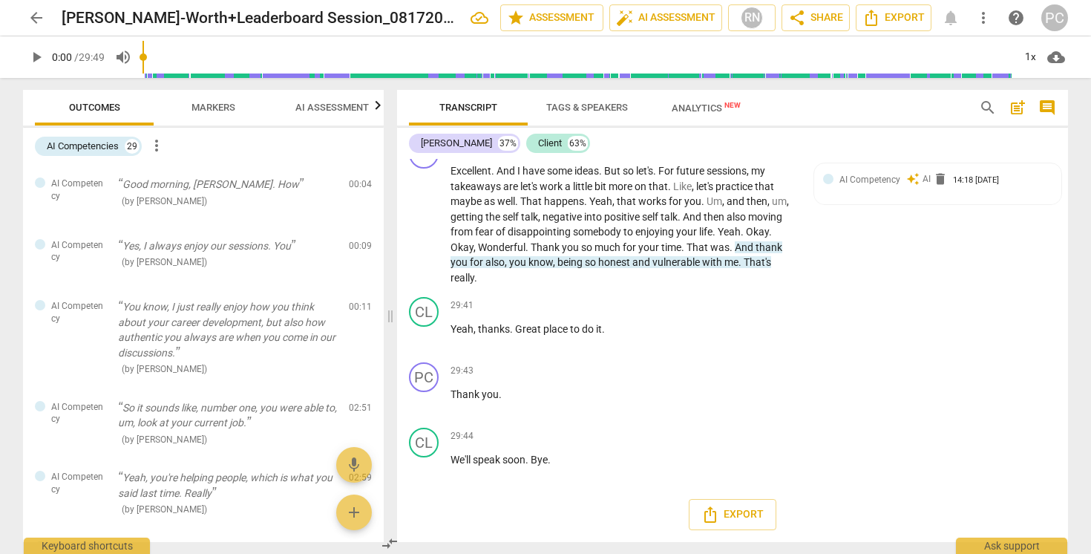
click at [1048, 102] on span "comment" at bounding box center [1048, 108] width 18 height 18
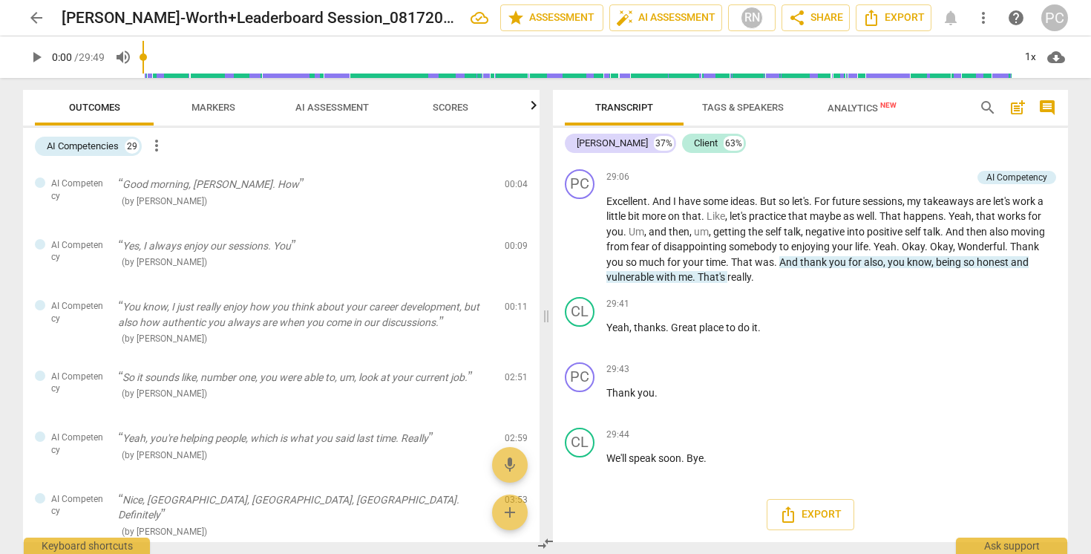
scroll to position [7909, 0]
click at [988, 549] on div "Ask support" at bounding box center [1011, 542] width 111 height 24
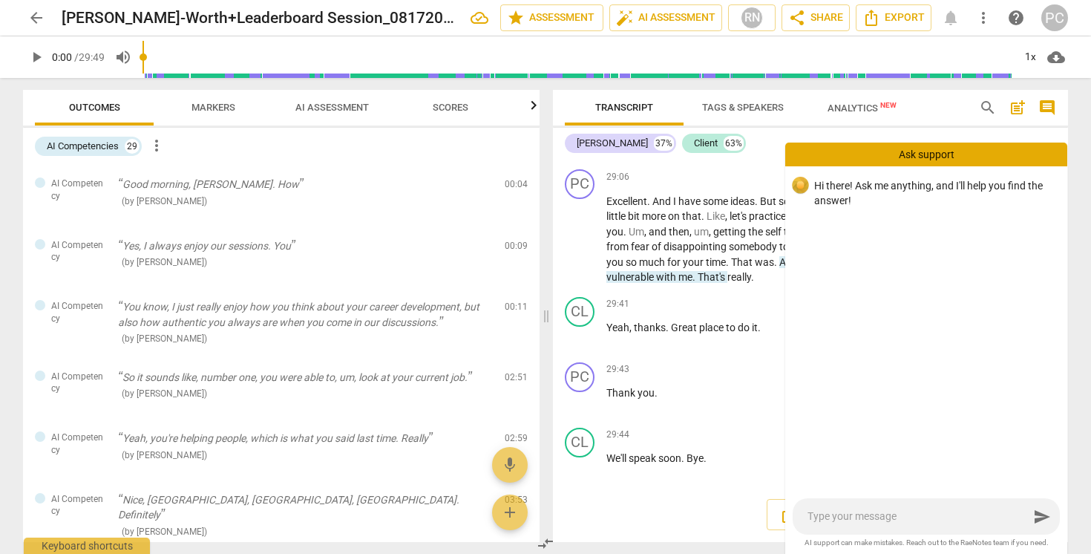
type textarea "P"
type textarea "Pl"
type textarea "Ple"
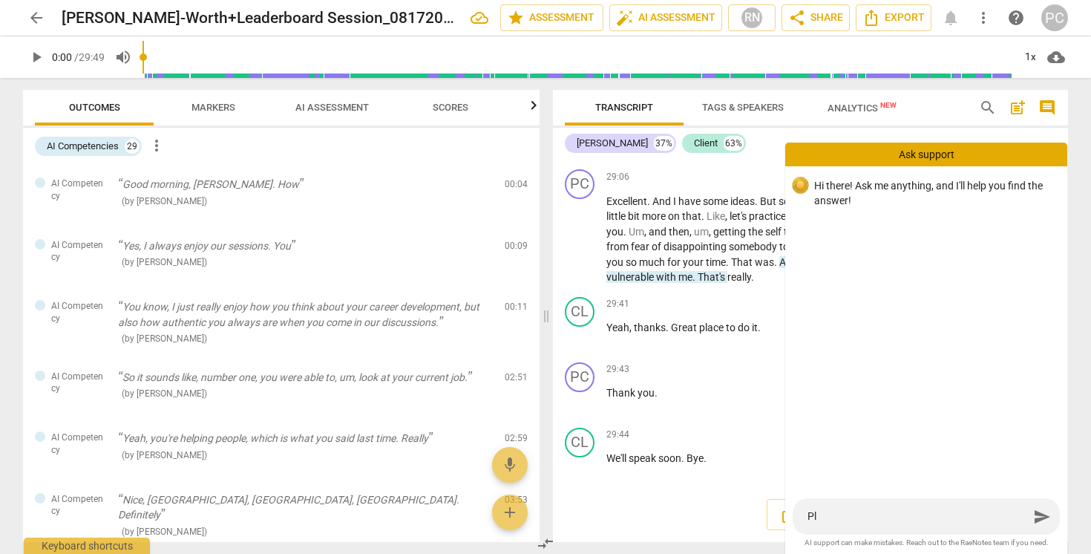
type textarea "Ple"
type textarea "Ples"
type textarea "Plesa"
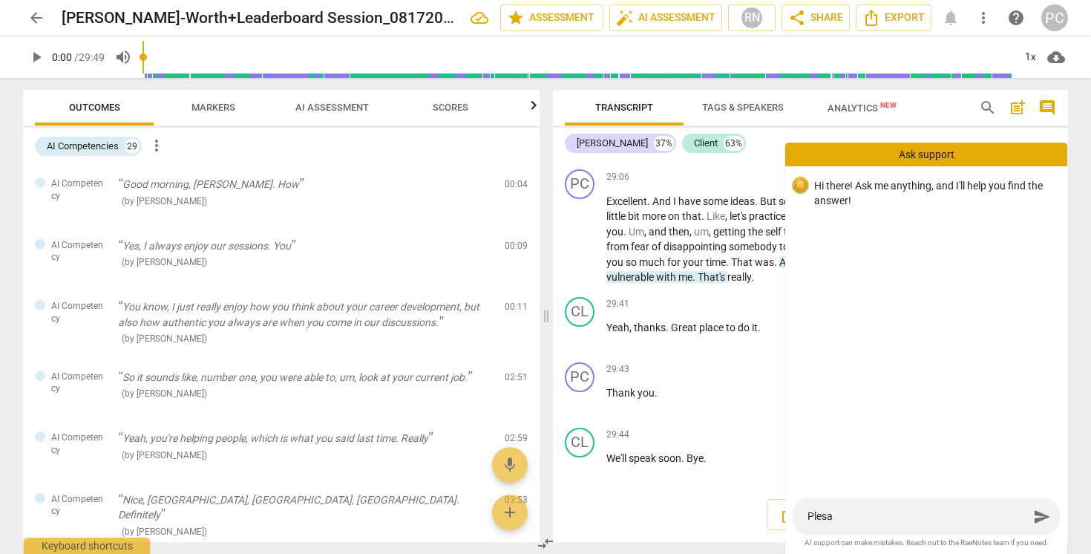
type textarea "Plesae"
type textarea "Plesae g"
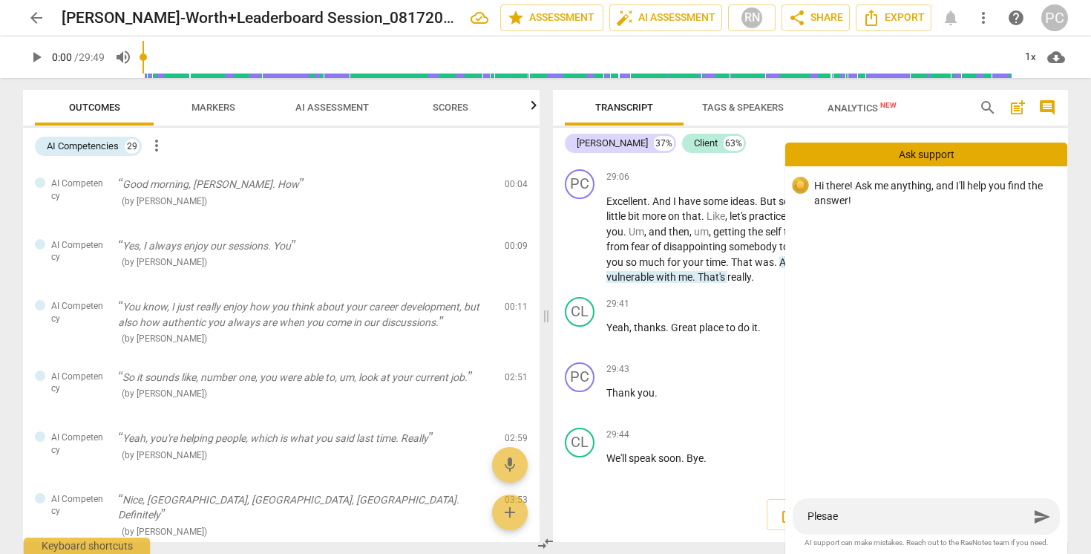
type textarea "Plesae g"
type textarea "Plesae ge"
type textarea "Plesae get"
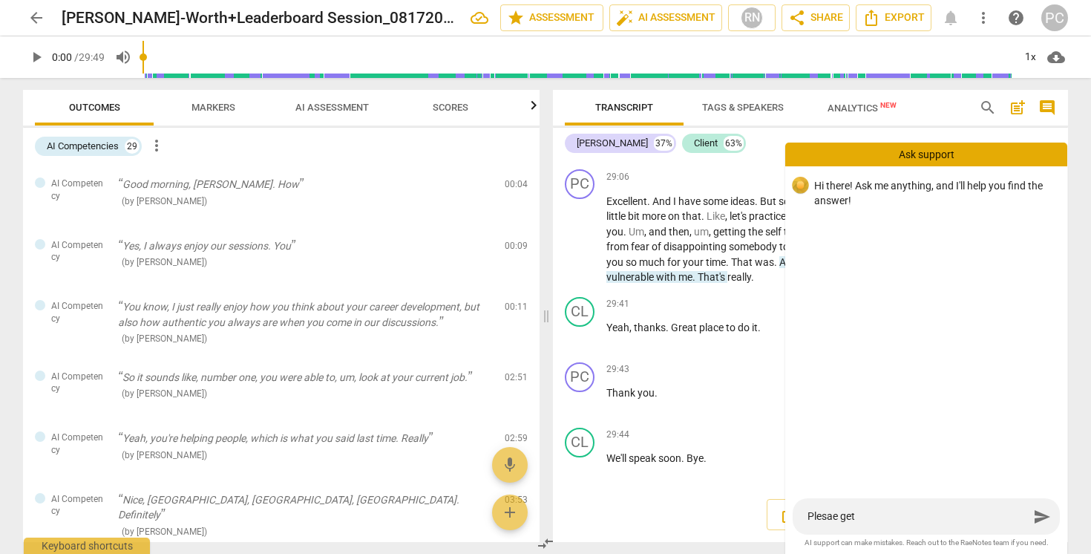
type textarea "Plesae get"
type textarea "Plesae get i"
type textarea "Plesae get in"
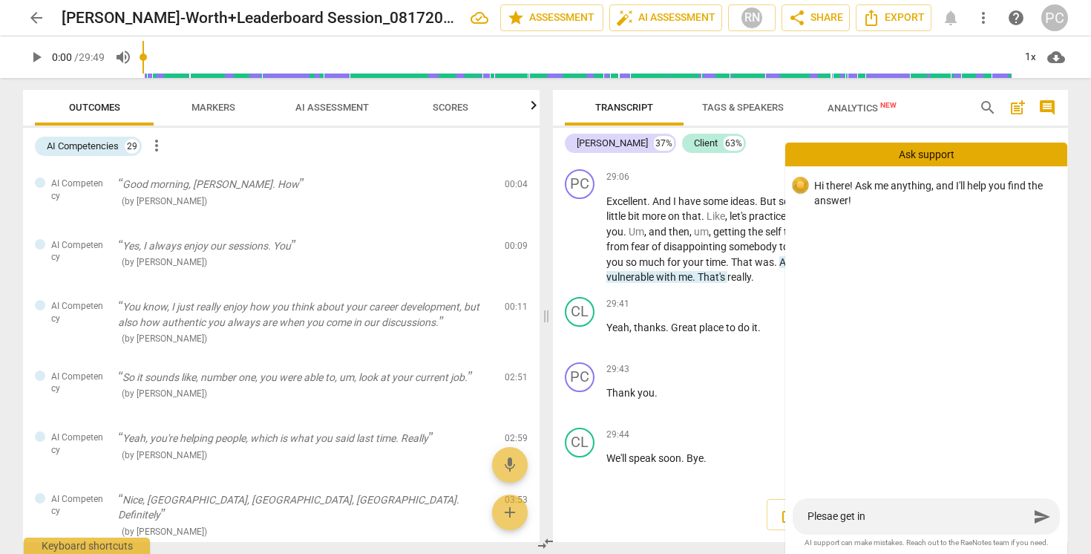
type textarea "Plesae get in"
type textarea "Plesae get in t"
type textarea "Plesae get in to"
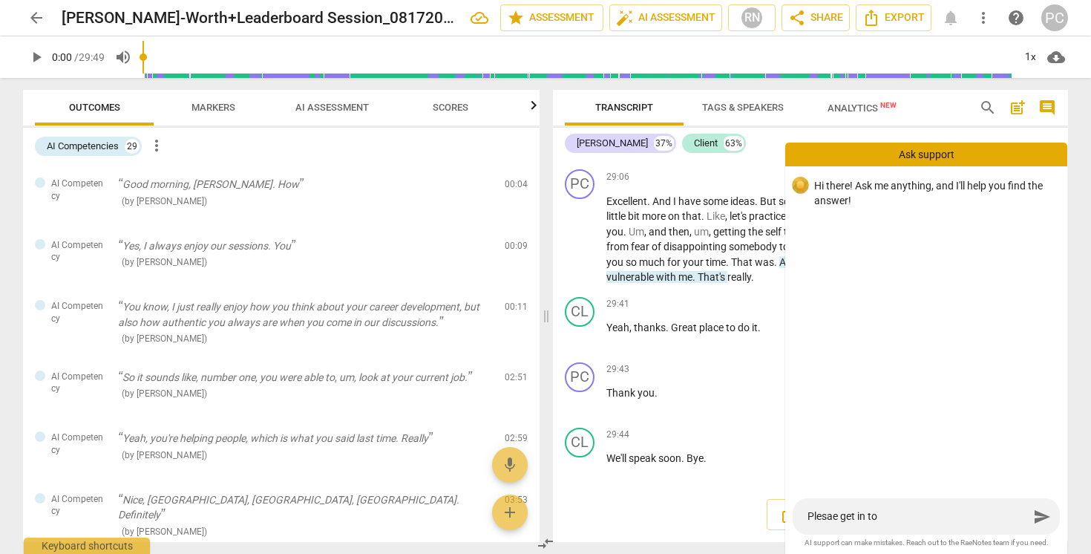
type textarea "Plesae get in tou"
type textarea "Plesae get in touc"
type textarea "Plesae get in touch"
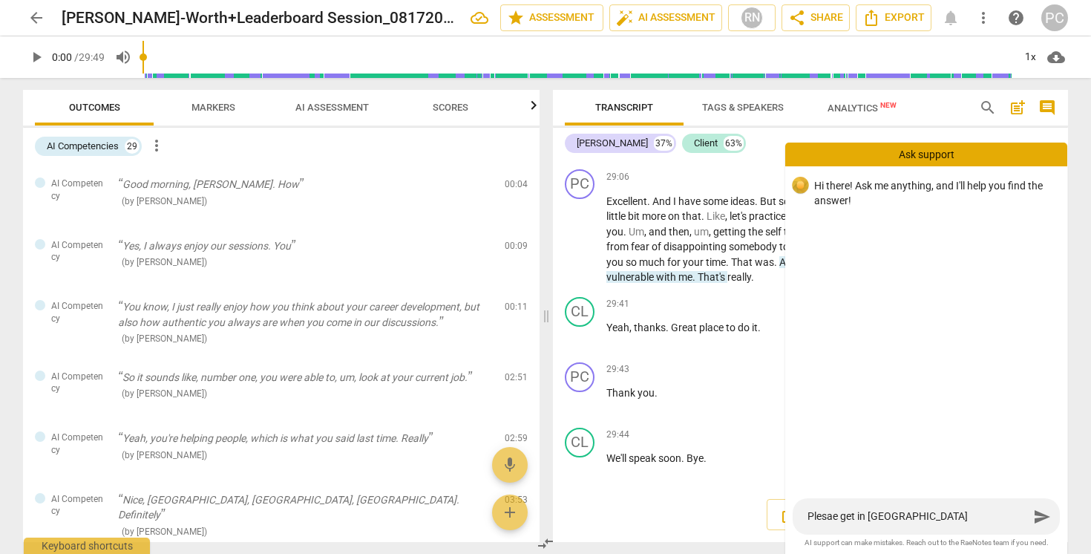
type textarea "Plesae get in touch"
type textarea "Plesae get in touch,"
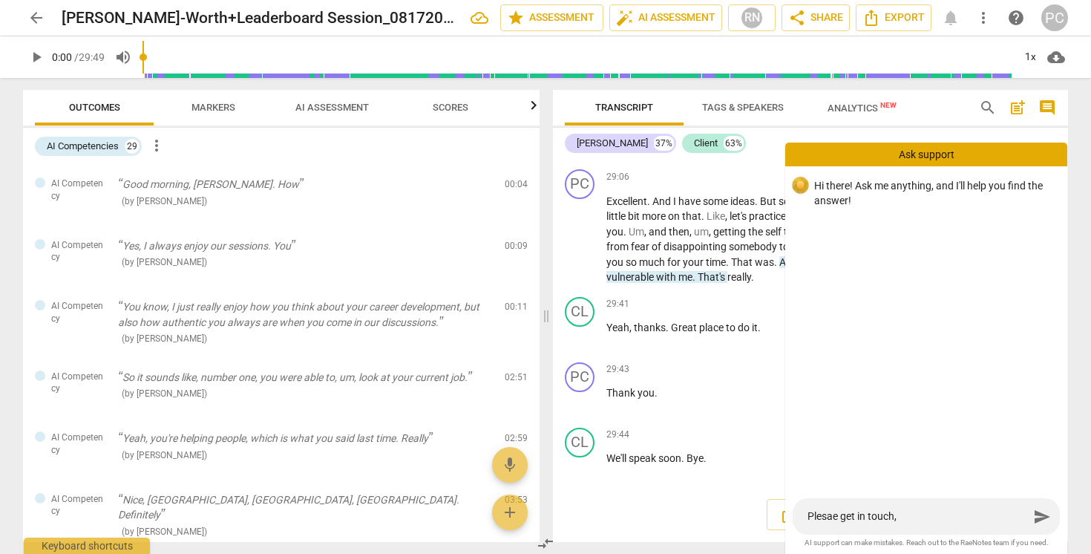
type textarea "Plesae get in touch, I"
type textarea "Plesae get in touch, I c"
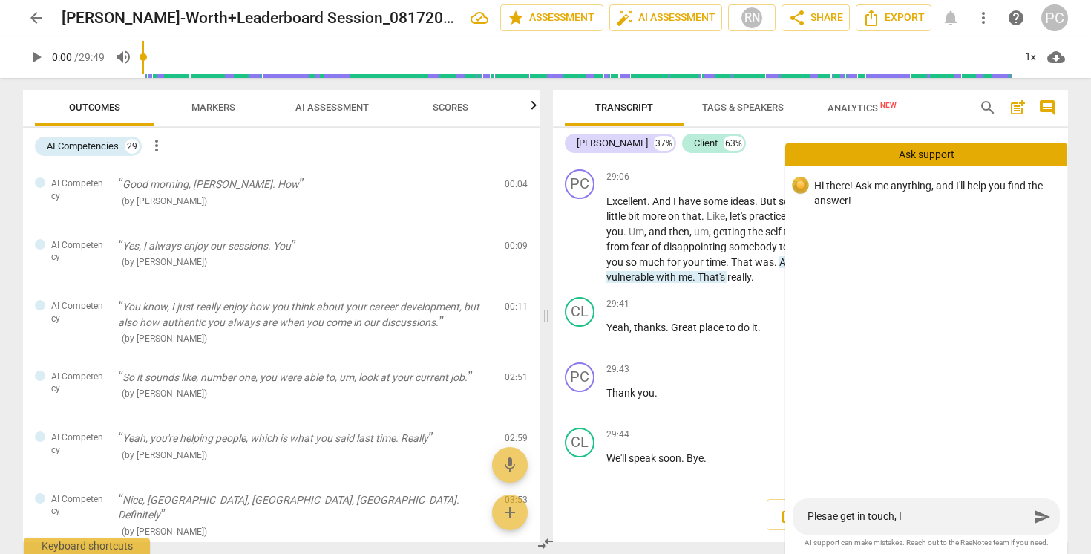
type textarea "Plesae get in touch, I c"
type textarea "Plesae get in touch, I ca"
type textarea "Plesae get in touch, I can"
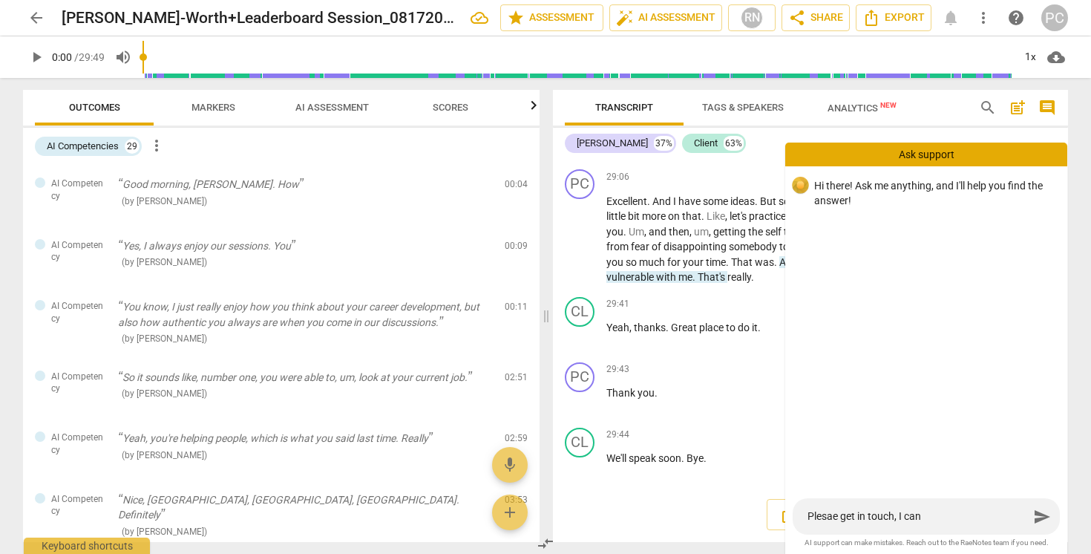
type textarea "Plesae get in touch, I cann"
type textarea "Plesae get in touch, I canno"
type textarea "Plesae get in touch, I cannot"
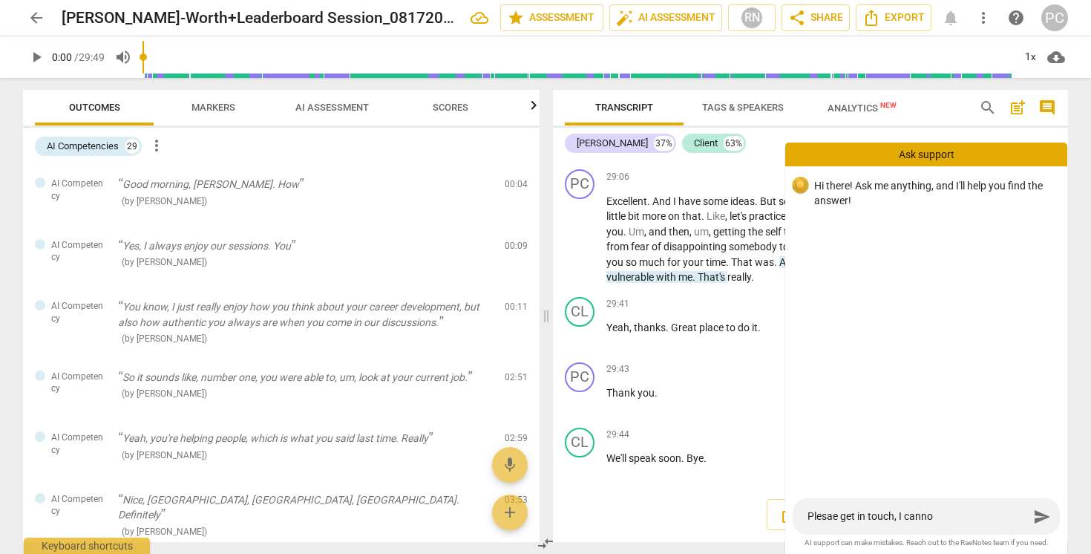
type textarea "Plesae get in touch, I cannot"
type textarea "Plesae get in touch, I cannot a"
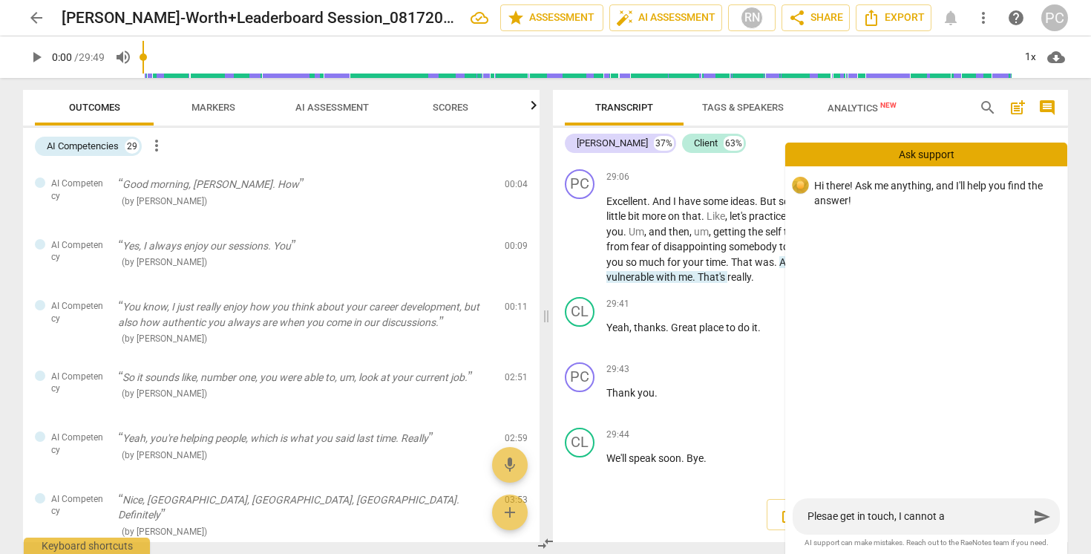
type textarea "Plesae get in touch, I cannot ac"
type textarea "Plesae get in touch, I cannot act"
type textarea "Plesae get in touch, I cannot actg"
type textarea "Plesae get in touch, I cannot actgi"
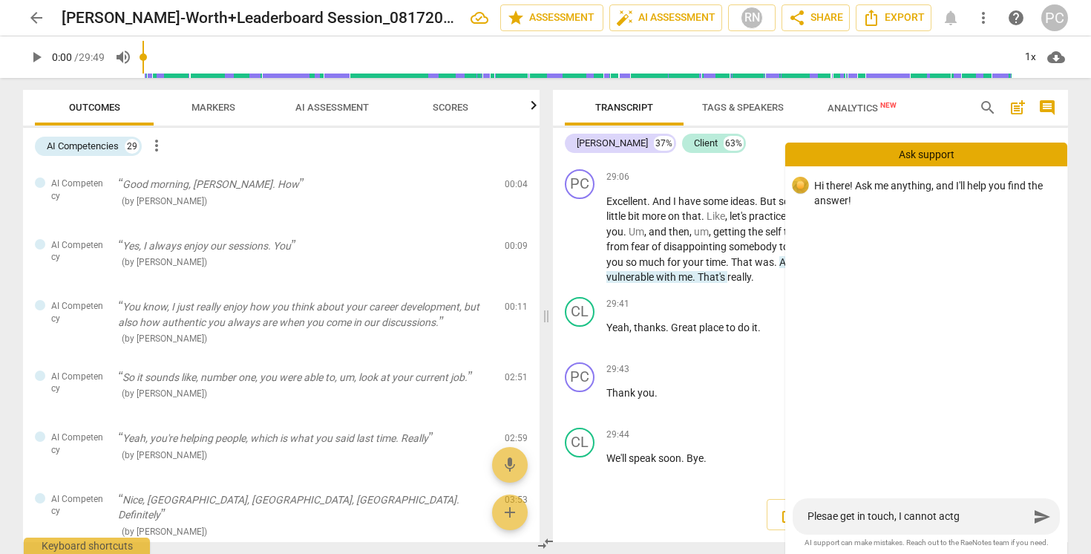
type textarea "Plesae get in touch, I cannot actgi"
type textarea "Plesae get in touch, I cannot actgiv"
type textarea "Plesae get in touch, I cannot actgi"
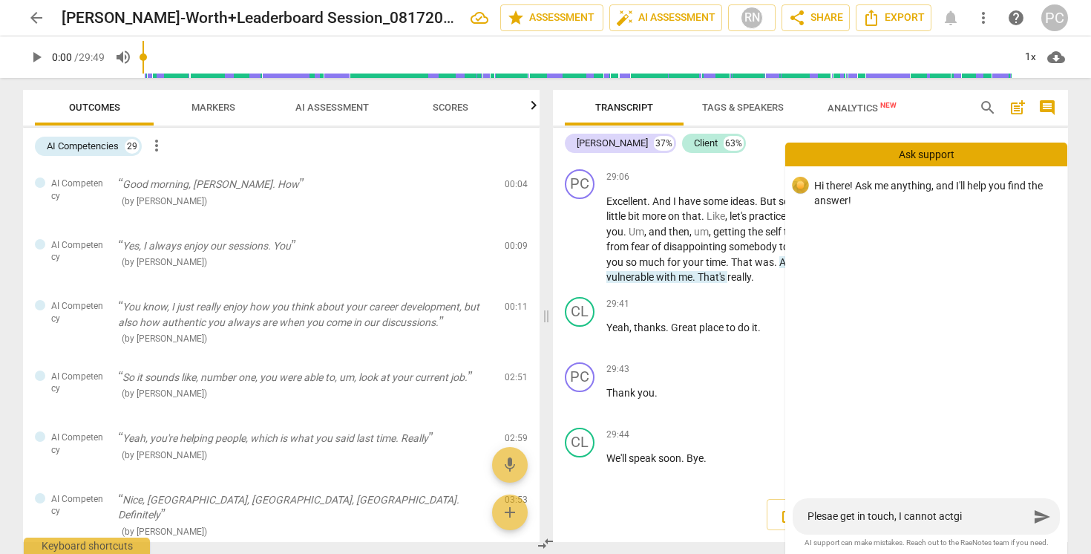
type textarea "Plesae get in touch, I cannot actg"
type textarea "Plesae get in touch, I cannot act"
type textarea "Plesae get in touch, I cannot acti"
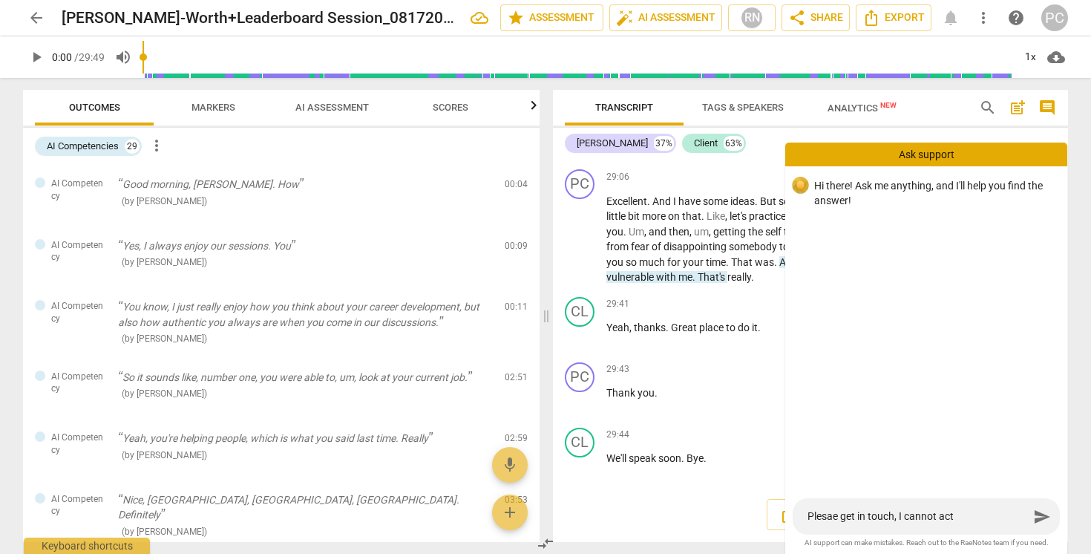
type textarea "Plesae get in touch, I cannot acti"
type textarea "Plesae get in touch, I cannot activ"
type textarea "Plesae get in touch, I cannot activa"
type textarea "Plesae get in touch, I cannot activag"
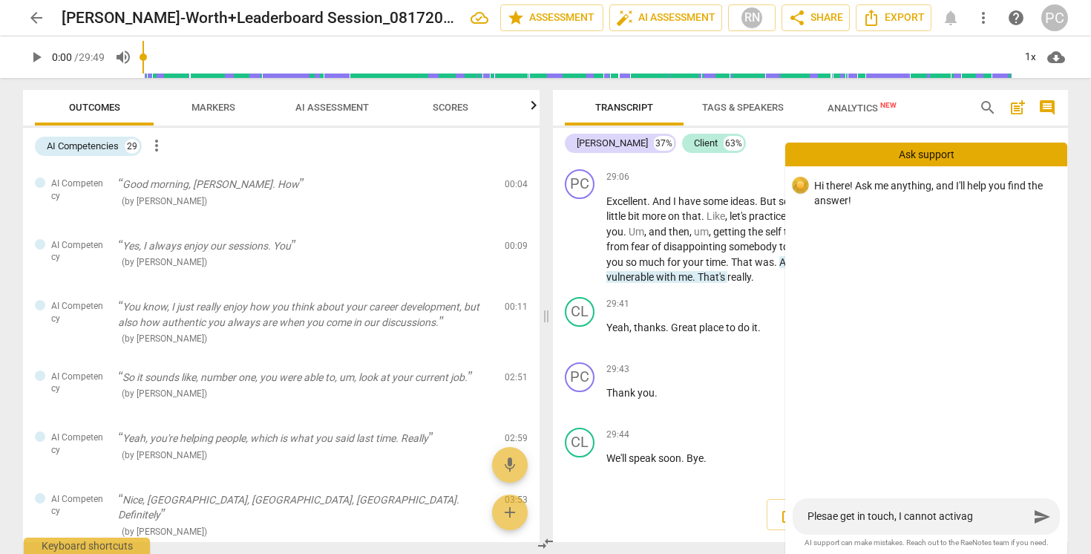
type textarea "Plesae get in touch, I cannot activagt"
type textarea "Plesae get in touch, I cannot activagte"
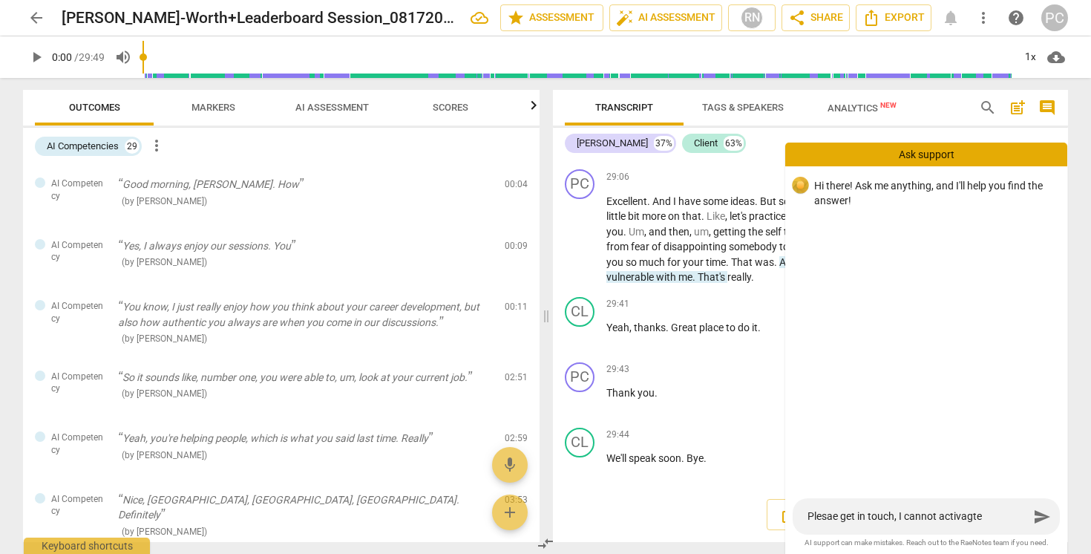
type textarea "Plesae get in touch, I cannot activagte"
type textarea "Plesae get in touch, I cannot activagte a"
type textarea "Plesae get in touch, I cannot activagte au"
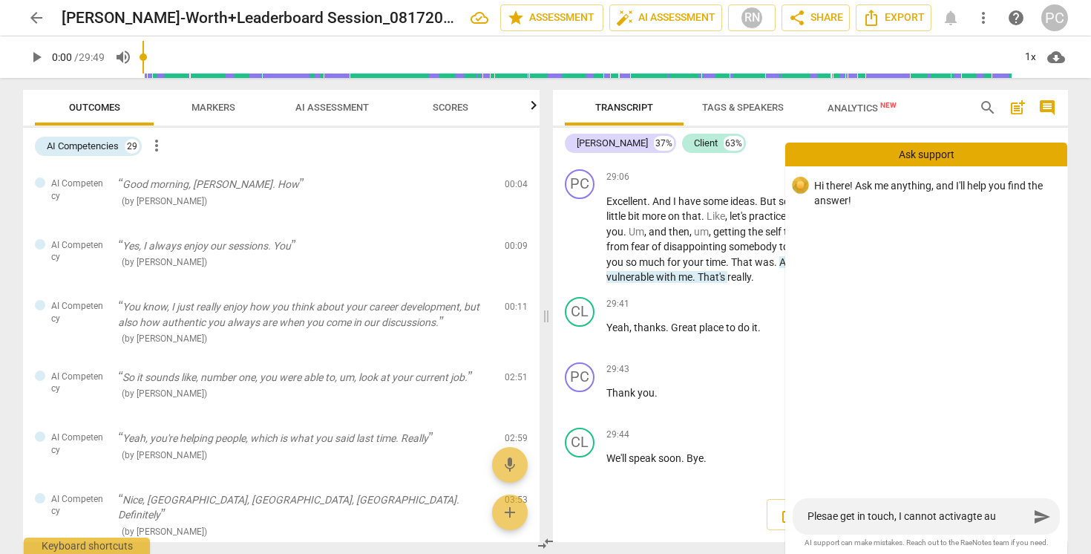
type textarea "Plesae get in touch, I cannot activagte aut"
type textarea "Plesae get in touch, I cannot activagte au"
type textarea "Plesae get in touch, I cannot activagte a"
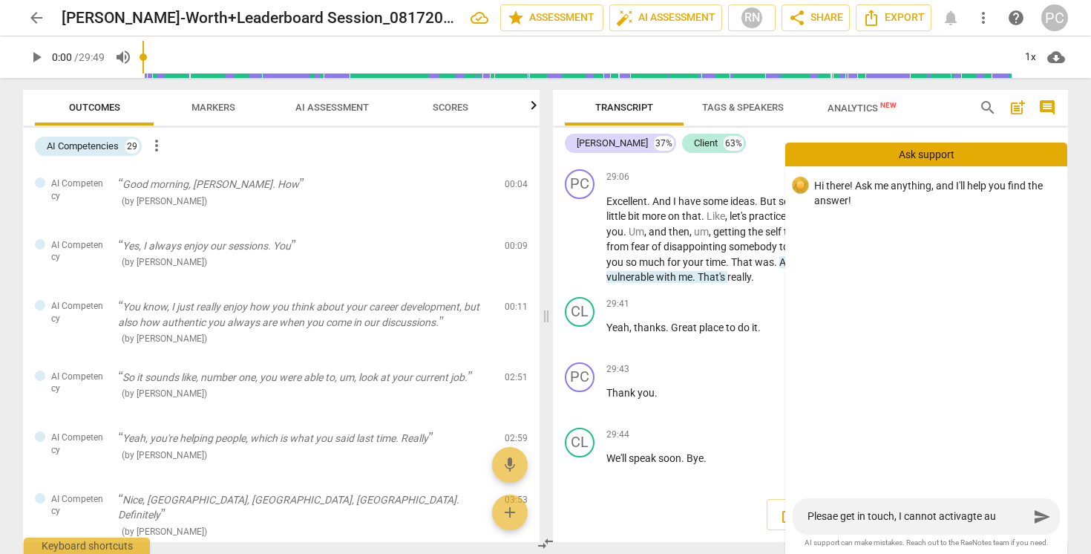
type textarea "Plesae get in touch, I cannot activagte a"
type textarea "Plesae get in touch, I cannot activagte"
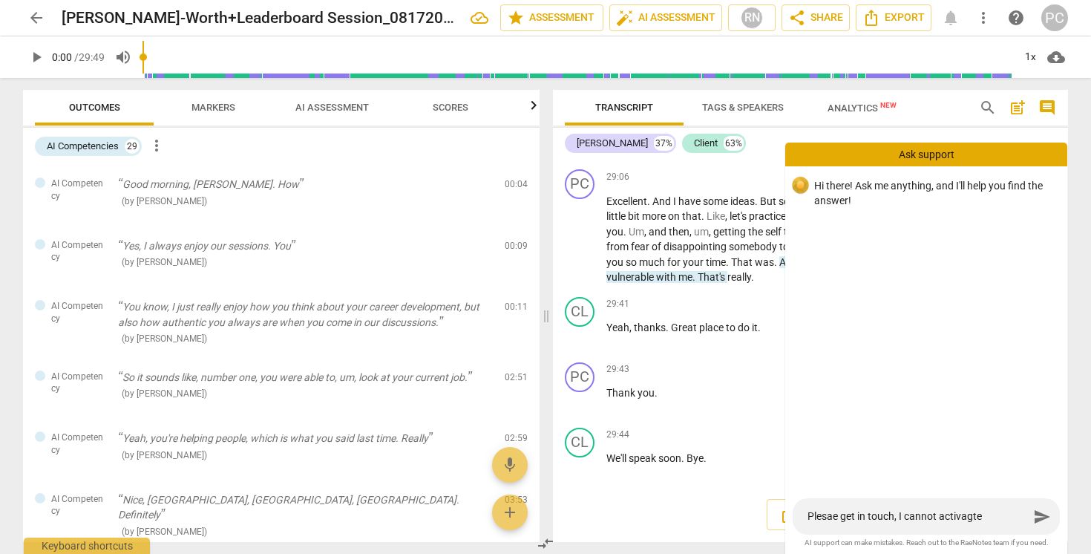
type textarea "Plesae get in touch, I cannot activagt"
type textarea "Plesae get in touch, I cannot activag"
type textarea "Plesae get in touch, I cannot activa"
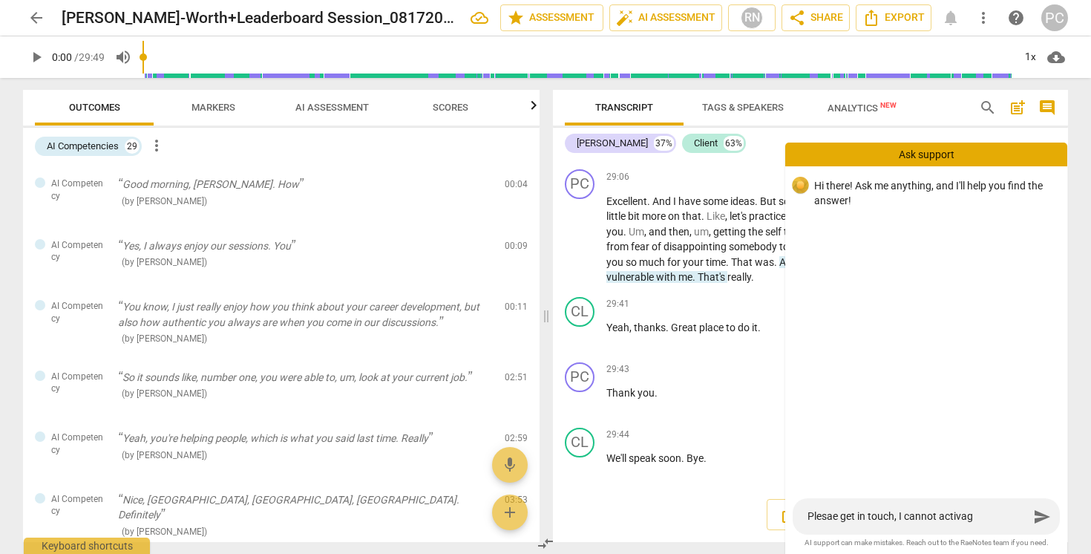
type textarea "Plesae get in touch, I cannot activa"
type textarea "Plesae get in touch, I cannot activat"
type textarea "Plesae get in touch, I cannot activate"
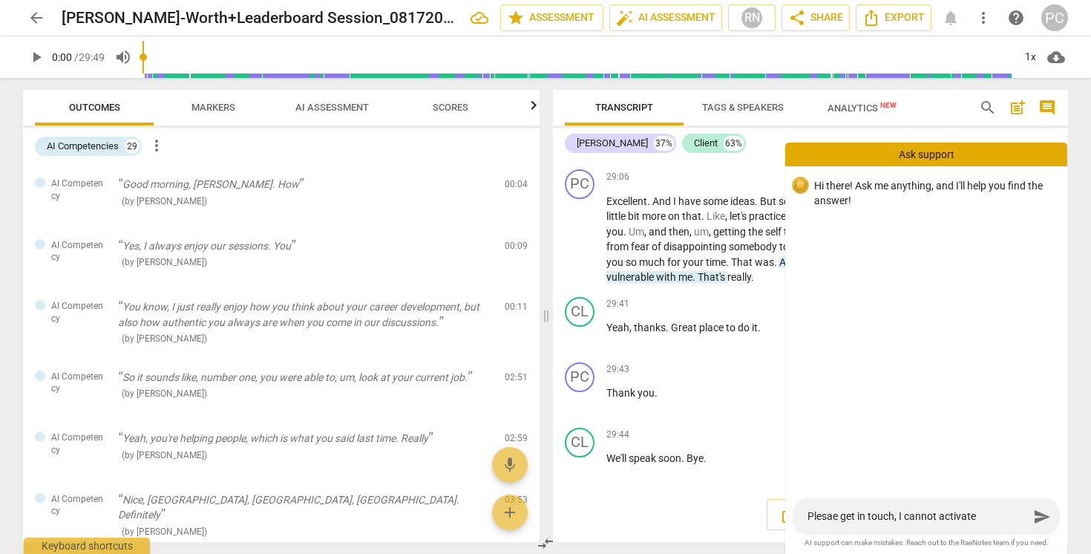
type textarea "Plesae get in touch, I cannot activate"
type textarea "Plesae get in touch, I cannot activate a"
type textarea "Plesae get in touch, I cannot activate au"
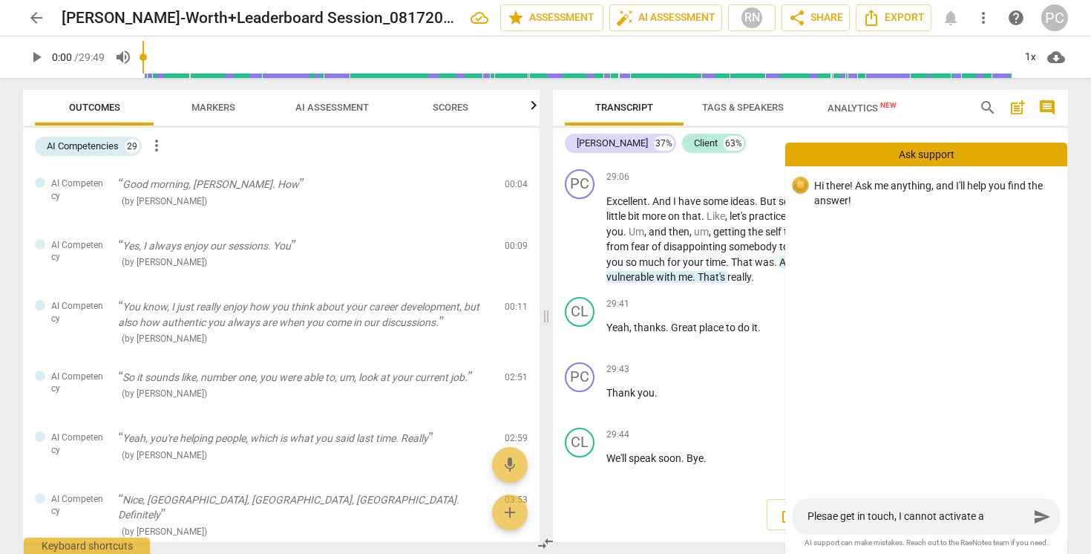
type textarea "Plesae get in touch, I cannot activate au"
type textarea "Plesae get in touch, I cannot activate aut"
type textarea "Plesae get in touch, I cannot activate auto"
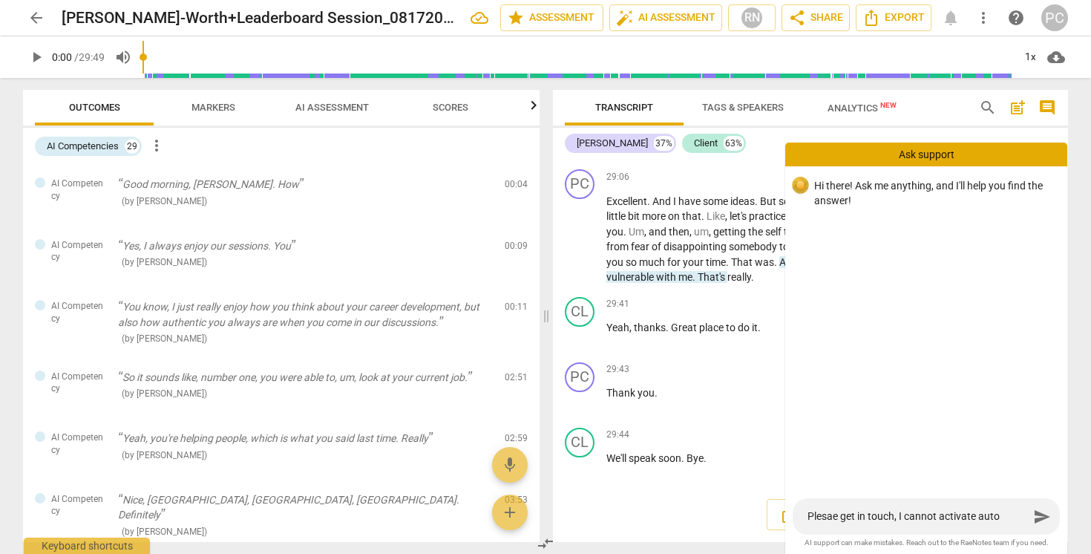
type textarea "Plesae get in touch, I cannot activate autot"
type textarea "Plesae get in touch, I cannot activate autota"
type textarea "Plesae get in touch, I cannot activate autotag"
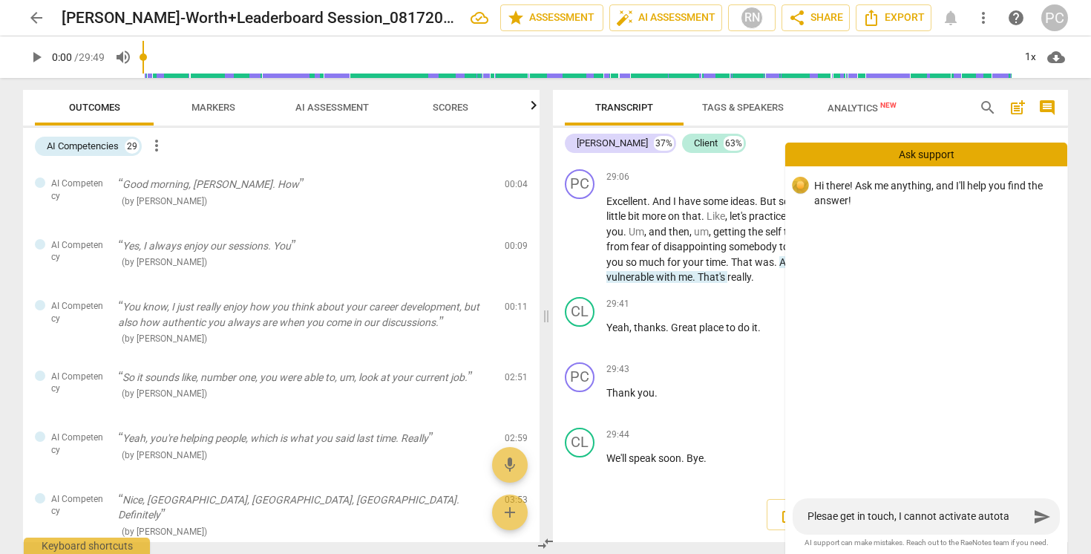
type textarea "Plesae get in touch, I cannot activate autotag"
type textarea "Plesae get in touch, I cannot activate autotag f"
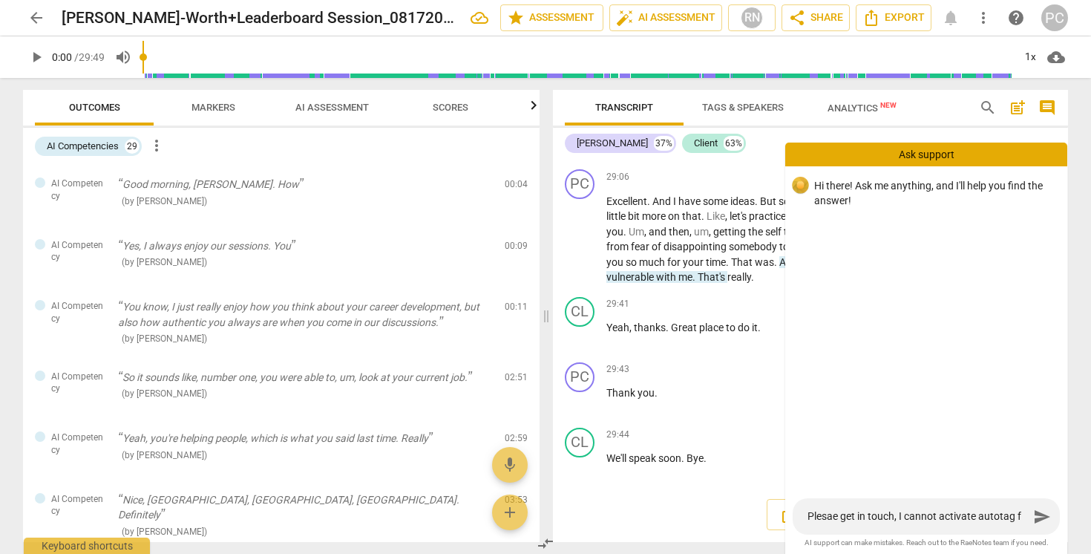
type textarea "Plesae get in touch, I cannot activate autotag fo"
type textarea "Plesae get in touch, I cannot activate autotag for"
type textarea "Plesae get in touch, I cannot activate autotag for t"
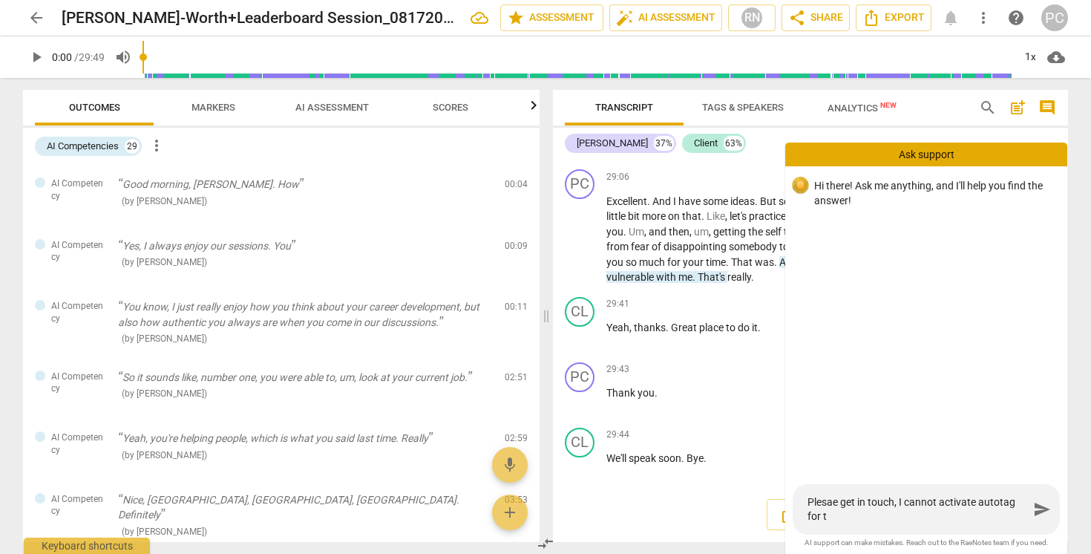
type textarea "Plesae get in touch, I cannot activate autotag for th"
type textarea "Plesae get in touch, I cannot activate autotag for the"
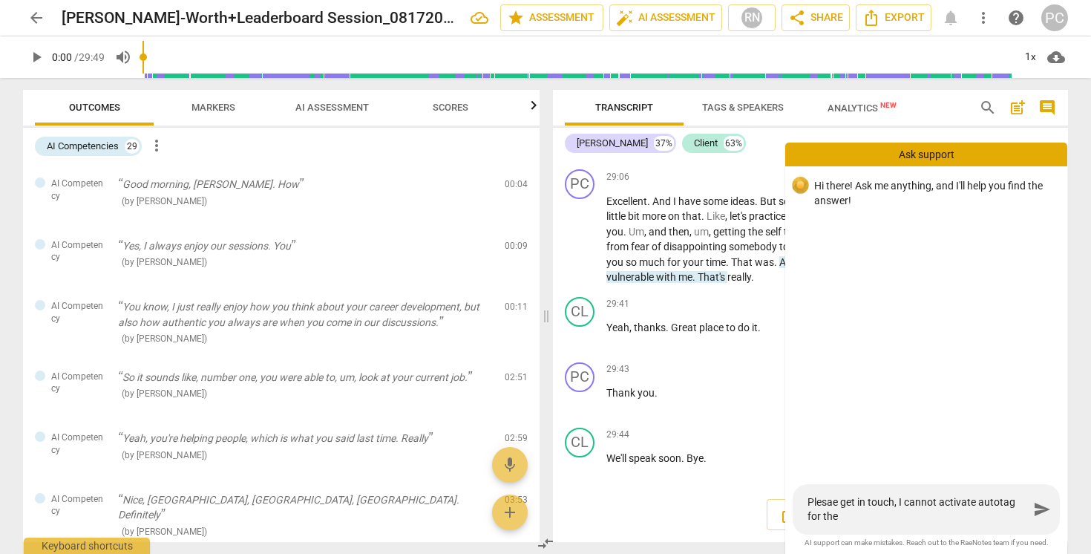
type textarea "Plesae get in touch, I cannot activate autotag for the c"
type textarea "Plesae get in touch, I cannot activate autotag for the co"
type textarea "Plesae get in touch, I cannot activate autotag for the com"
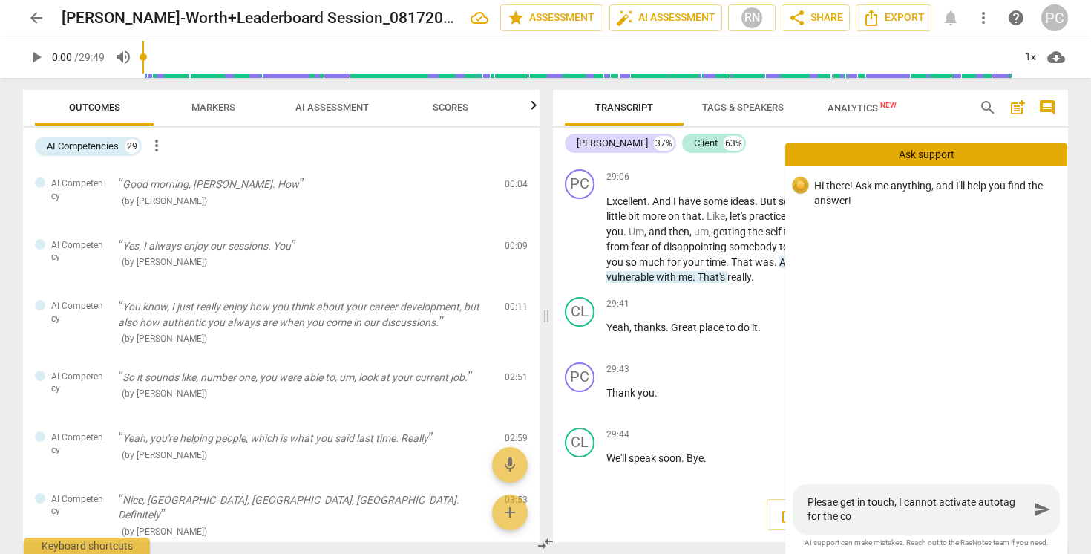
type textarea "Plesae get in touch, I cannot activate autotag for the com"
type textarea "Plesae get in touch, I cannot activate autotag for the comp"
type textarea "Plesae get in touch, I cannot activate autotag for the compe"
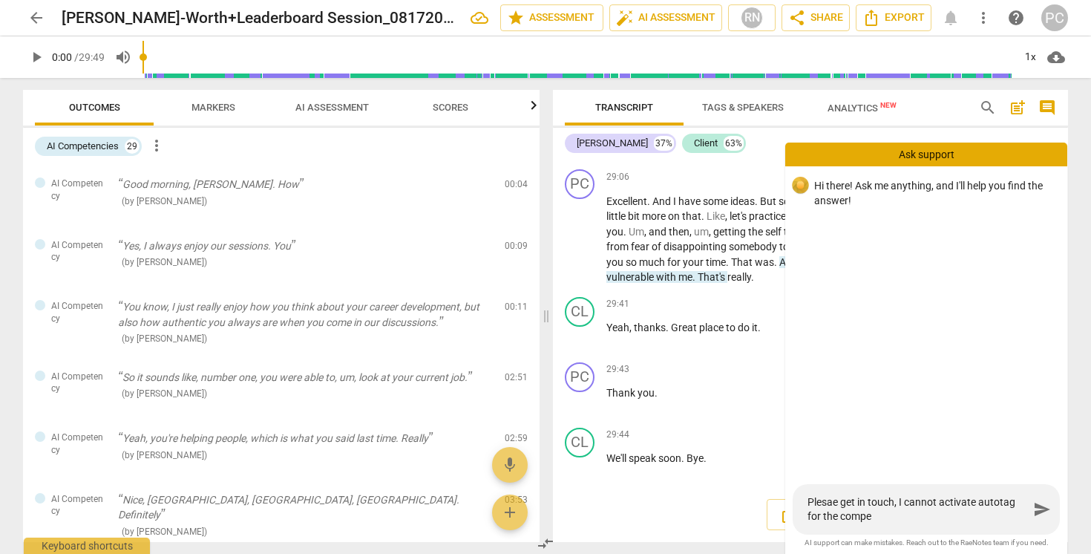
type textarea "Plesae get in touch, I cannot activate autotag for the compee"
type textarea "Plesae get in touch, I cannot activate autotag for the compe"
type textarea "Plesae get in touch, I cannot activate autotag for the compet"
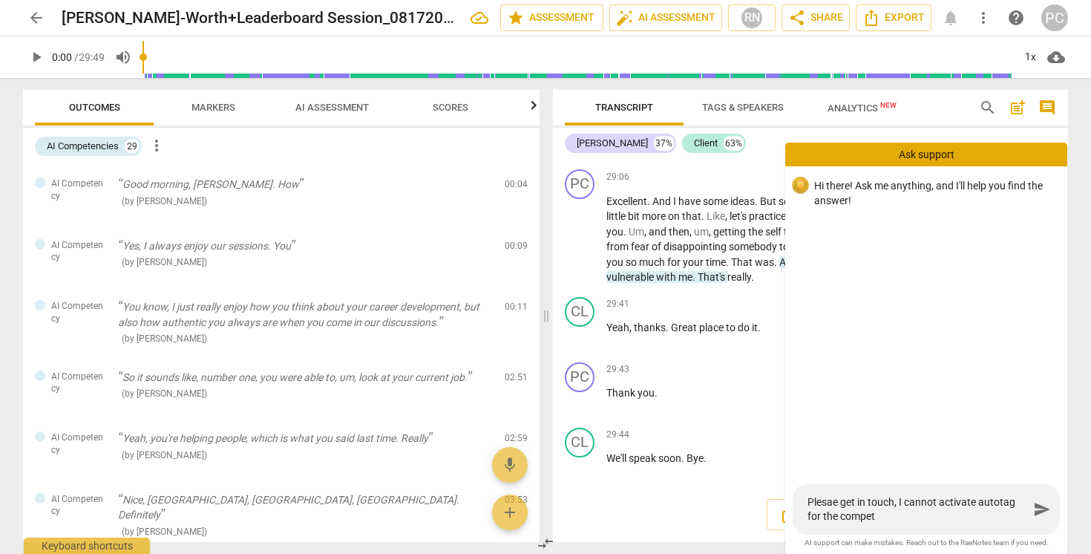
type textarea "Plesae get in touch, I cannot activate autotag for the compete"
type textarea "Plesae get in touch, I cannot activate autotag for the competen"
type textarea "Plesae get in touch, I cannot activate autotag for the competenc"
type textarea "Plesae get in touch, I cannot activate autotag for the competenci"
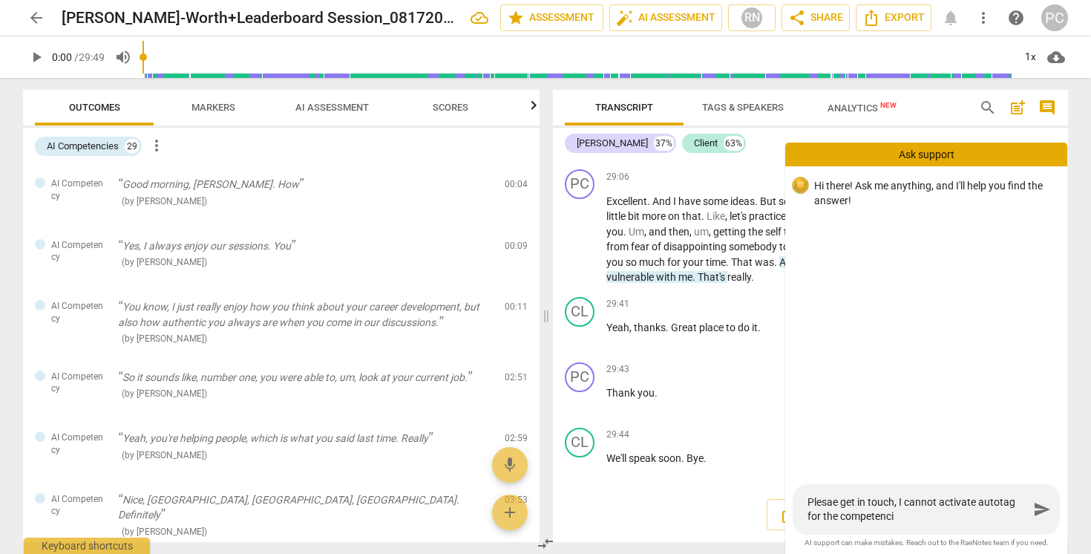
type textarea "Plesae get in touch, I cannot activate autotag for the competencie"
type textarea "Plesae get in touch, I cannot activate autotag for the competencies"
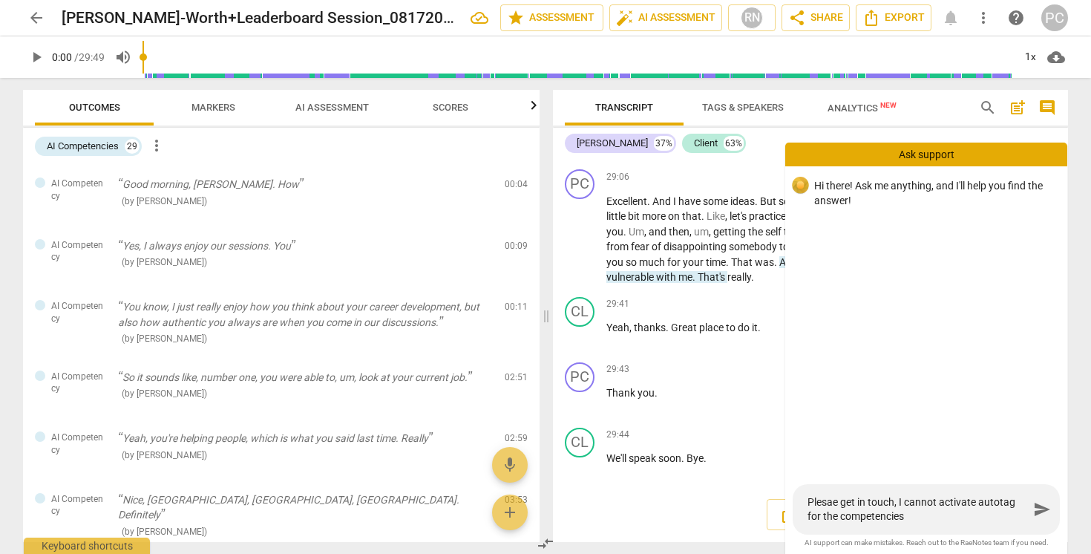
type textarea "Plesae get in touch, I cannot activate autotag for the competencies"
type textarea "Plesae get in touch, I cannot activate autotag for the competencies w"
type textarea "Plesae get in touch, I cannot activate autotag for the competencies wh"
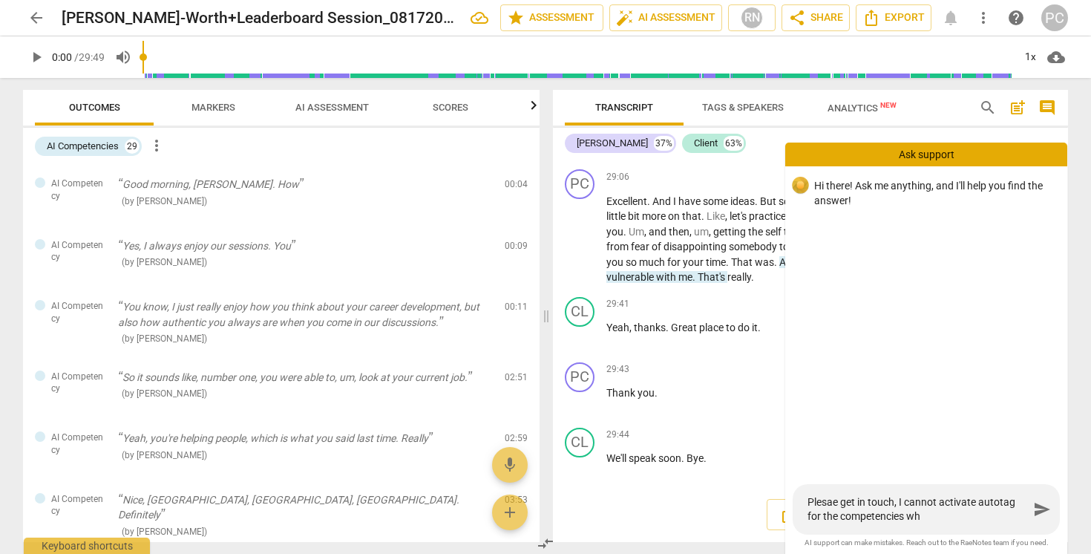
type textarea "Plesae get in touch, I cannot activate autotag for the competencies whe"
type textarea "Plesae get in touch, I cannot activate autotag for the competencies when"
type textarea "Plesae get in touch, I cannot activate autotag for the competencies when r"
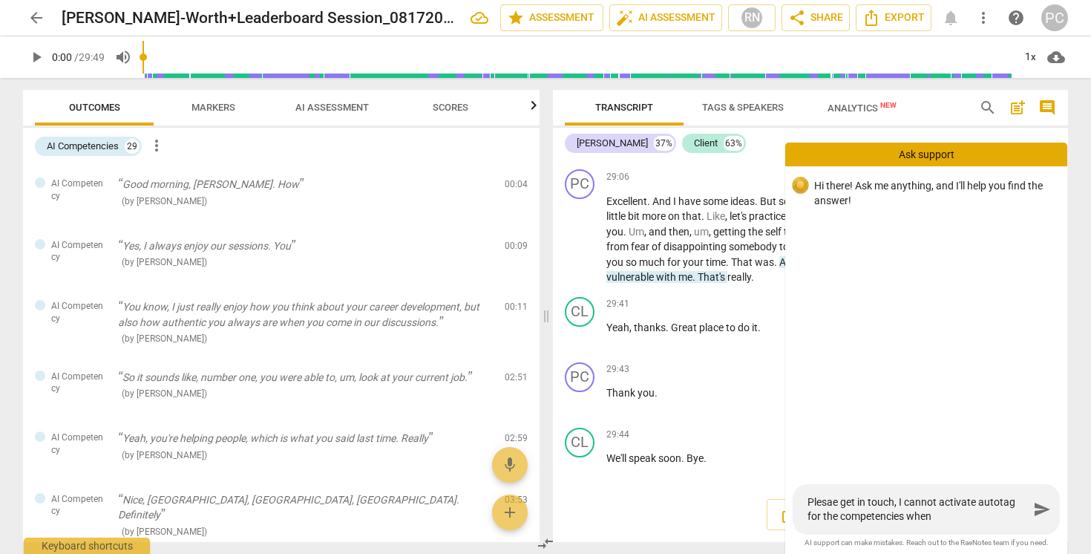
type textarea "Plesae get in touch, I cannot activate autotag for the competencies when r"
type textarea "Plesae get in touch, I cannot activate autotag for the competencies when re"
type textarea "Plesae get in touch, I cannot activate autotag for the competencies when rec"
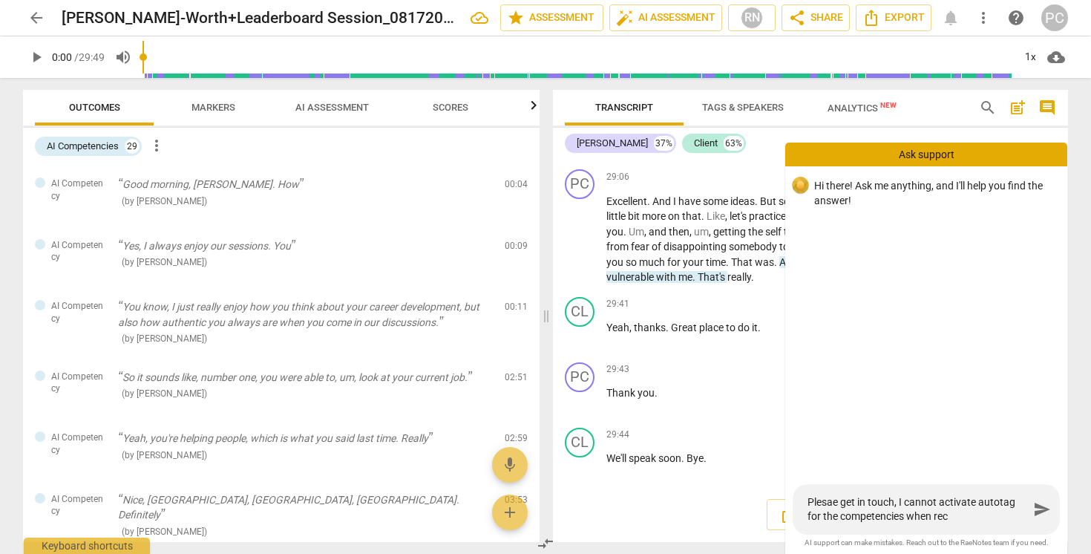
type textarea "Plesae get in touch, I cannot activate autotag for the competencies when reci"
type textarea "Plesae get in touch, I cannot activate autotag for the competencies when reciv"
type textarea "Plesae get in touch, I cannot activate autotag for the competencies when recivi"
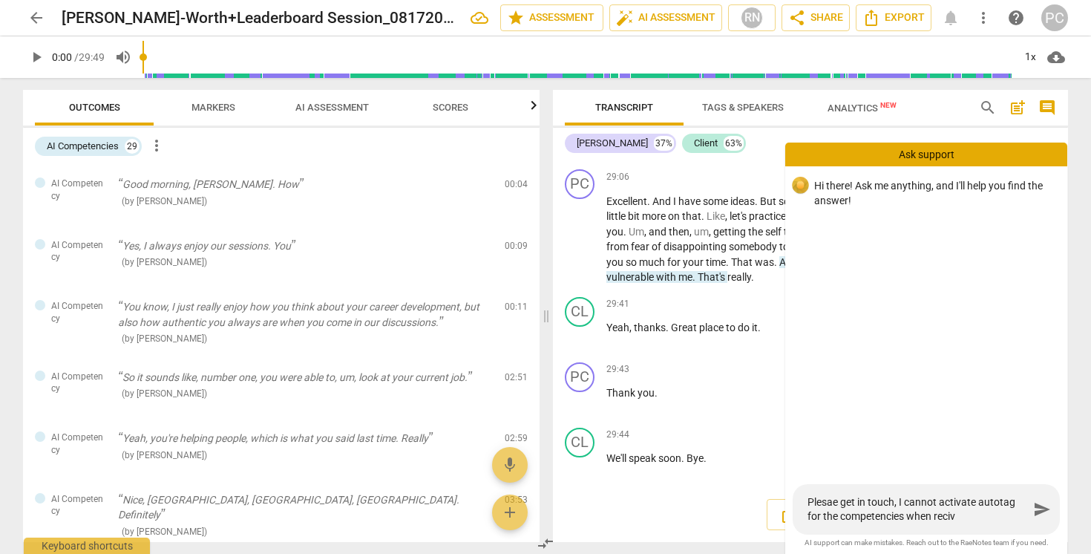
type textarea "Plesae get in touch, I cannot activate autotag for the competencies when recivi"
type textarea "Plesae get in touch, I cannot activate autotag for the competencies when recivis"
type textarea "Plesae get in touch, I cannot activate autotag for the competencies when recivi…"
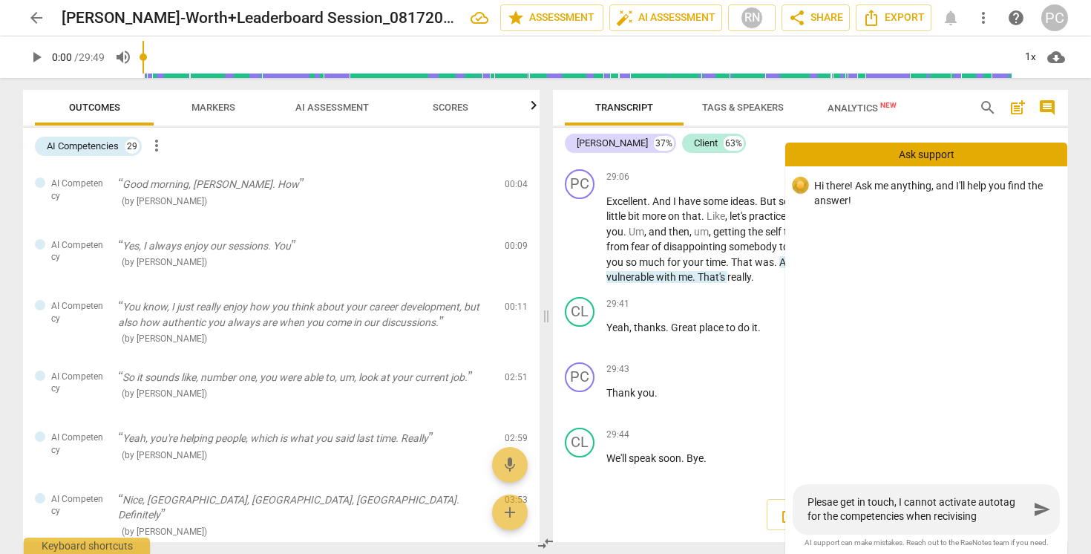
type textarea "Plesae get in touch, I cannot activate autotag for the competencies when recivi…"
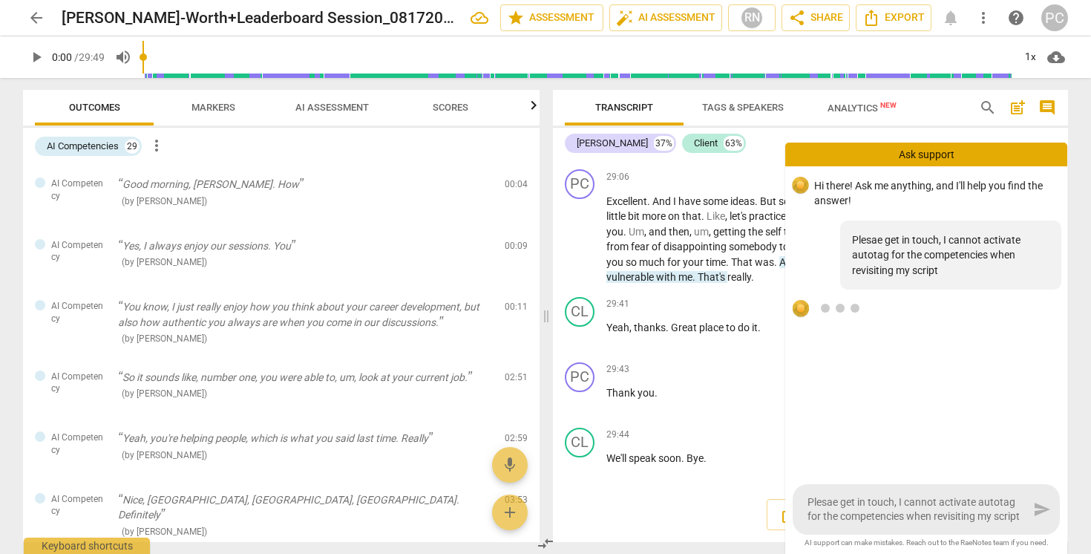
click at [1041, 507] on div "Plesae get in touch, I cannot activate autotag for the competencies when revisi…" at bounding box center [926, 509] width 267 height 50
click at [983, 514] on textarea "Plesae get in touch, I cannot activate autotag for the competencies when revisi…" at bounding box center [918, 509] width 221 height 28
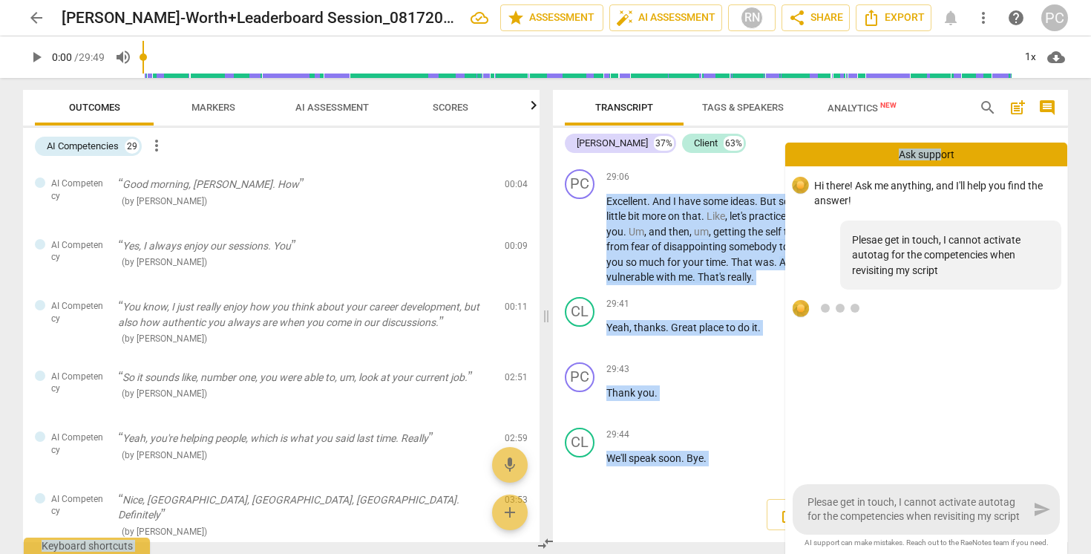
drag, startPoint x: 942, startPoint y: 153, endPoint x: 942, endPoint y: 139, distance: 14.1
click at [942, 0] on div "arrow_back Vanessa_Self-Worth+Leaderboard Session_08172015_Recording edit star …" at bounding box center [545, 0] width 1091 height 0
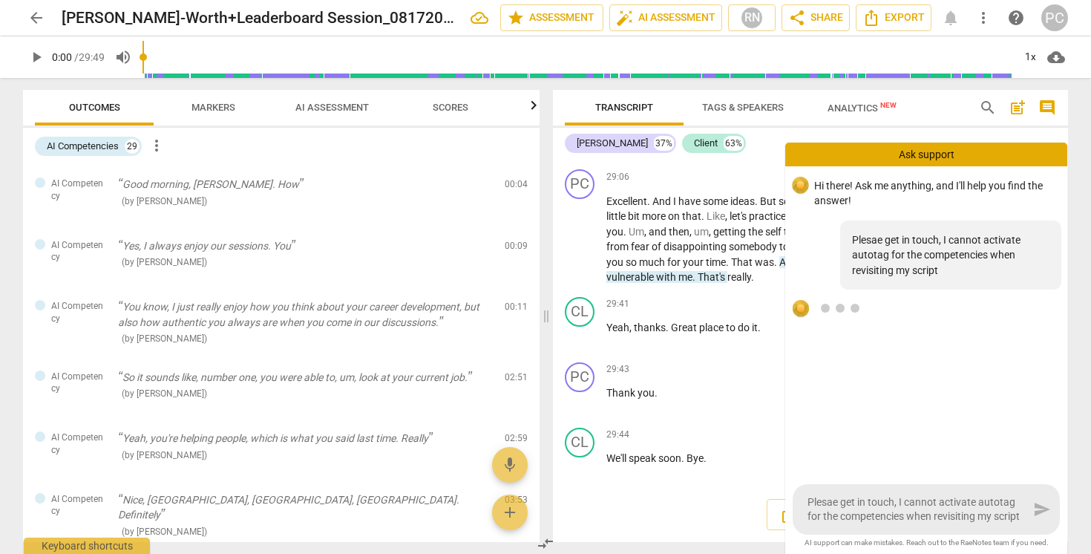
click at [1032, 516] on div "Plesae get in touch, I cannot activate autotag for the competencies when revisi…" at bounding box center [926, 509] width 267 height 50
click at [1032, 515] on div "Plesae get in touch, I cannot activate autotag for the competencies when revisi…" at bounding box center [926, 509] width 267 height 50
click at [768, 403] on div "29:43 + Add competency keyboard_arrow_right Thank you ." at bounding box center [832, 388] width 450 height 53
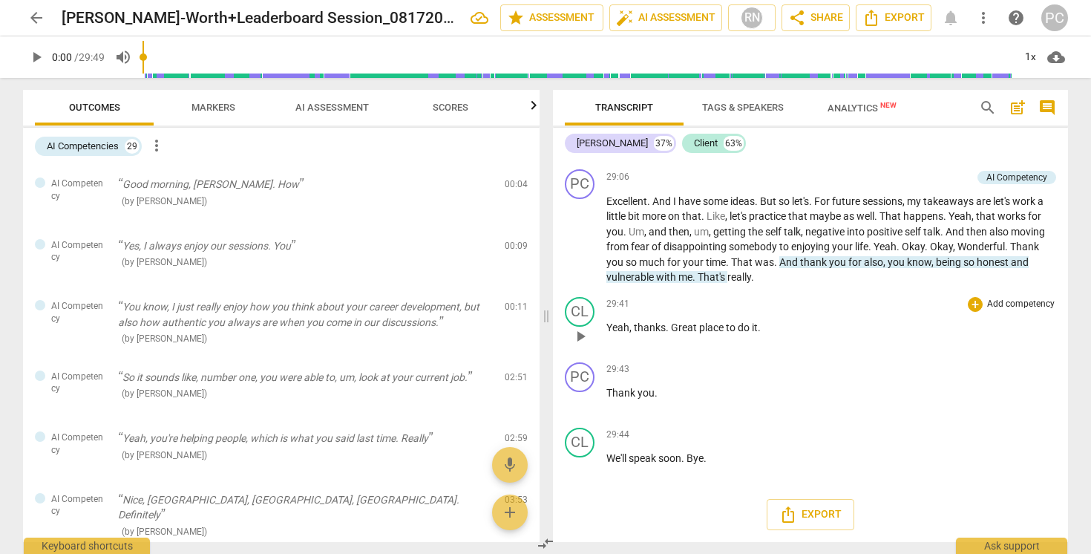
scroll to position [7905, 0]
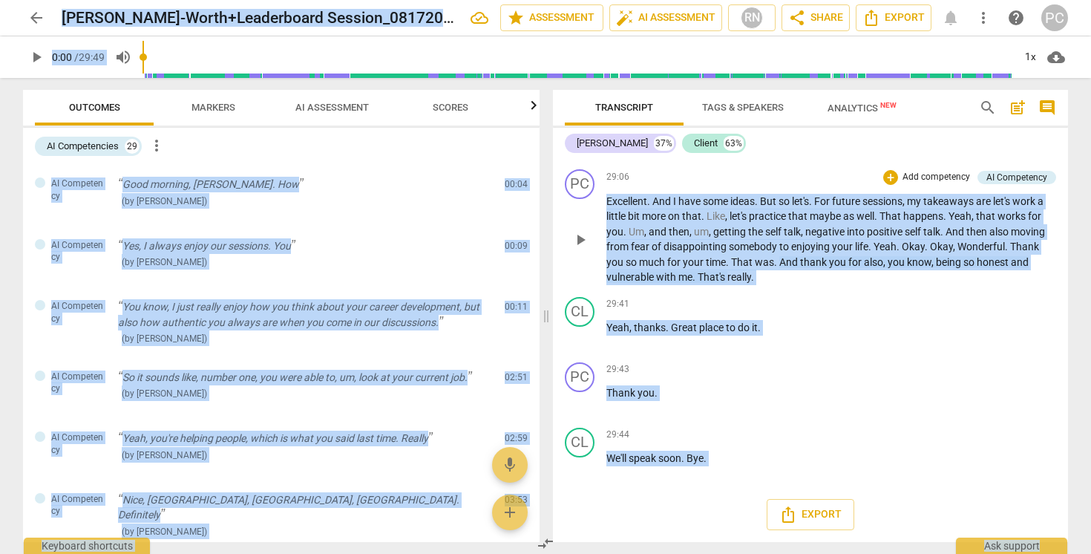
click at [874, 247] on span "." at bounding box center [871, 247] width 5 height 12
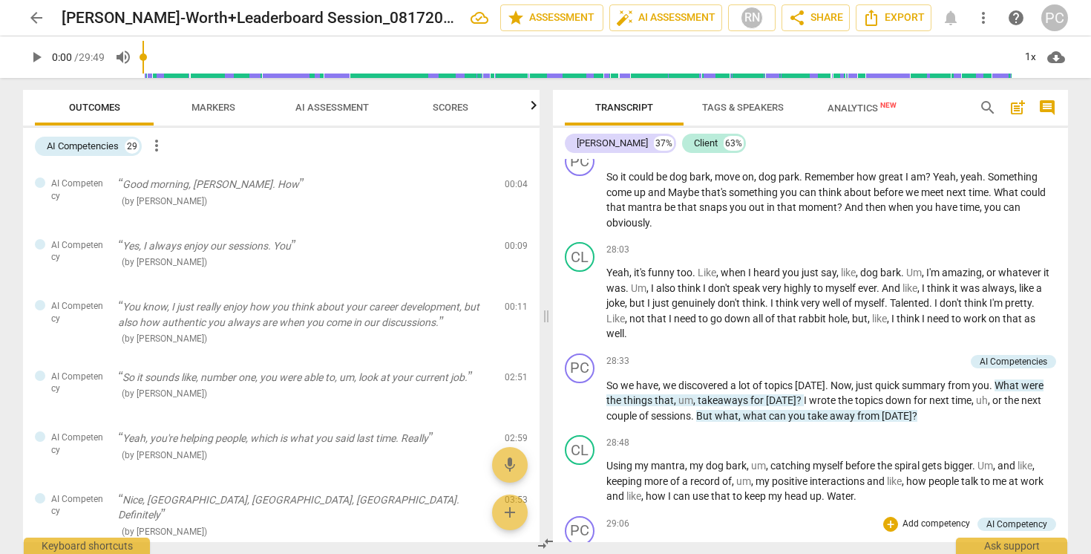
drag, startPoint x: 719, startPoint y: 465, endPoint x: 653, endPoint y: 206, distance: 266.7
click at [653, 206] on div "PC play_arrow pause 00:04 + Add competency AI Competency keyboard_arrow_right H…" at bounding box center [810, 350] width 515 height 383
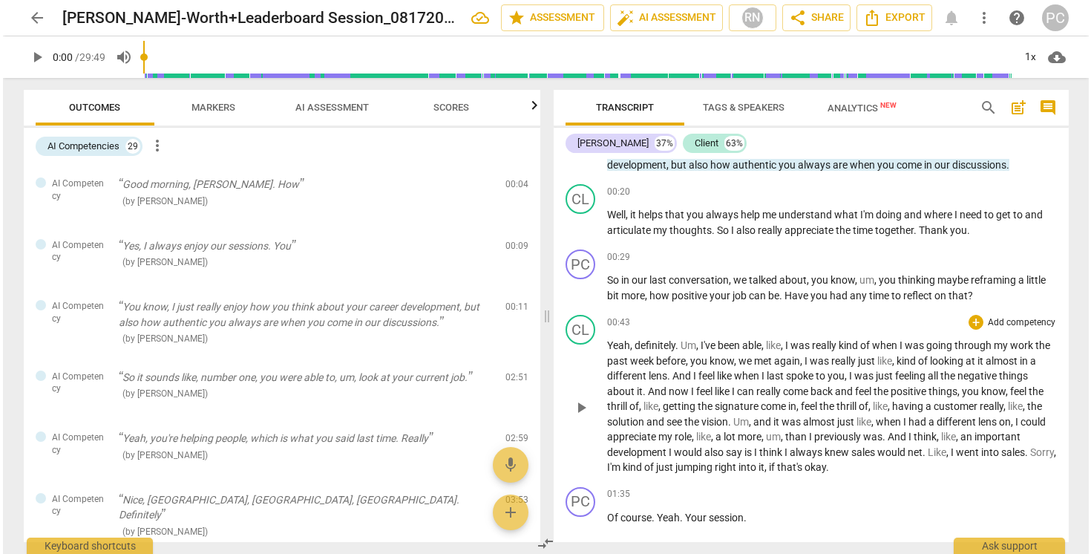
scroll to position [0, 0]
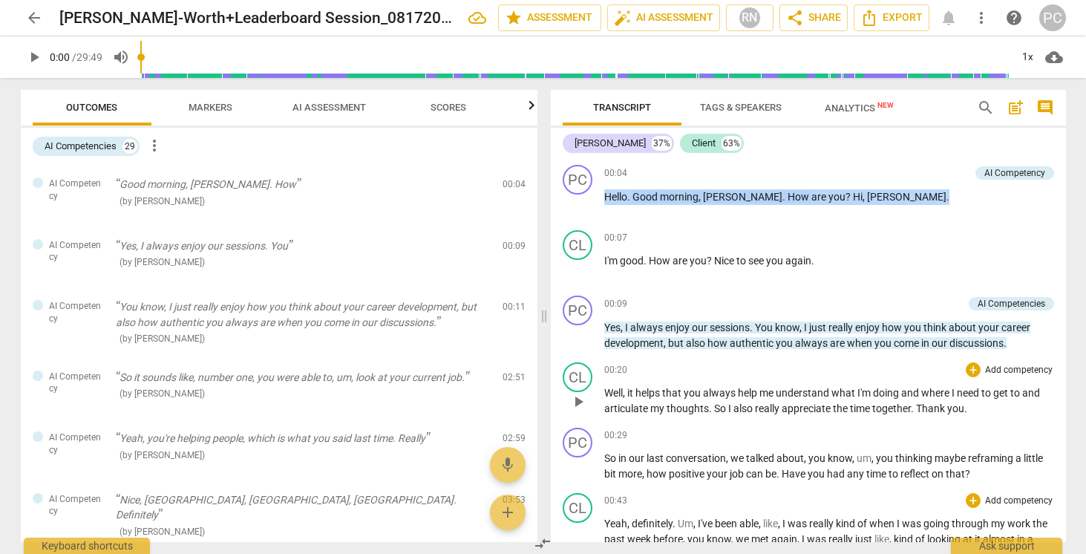
drag, startPoint x: 606, startPoint y: 195, endPoint x: 642, endPoint y: 378, distance: 186.2
click at [642, 378] on div "PC play_arrow pause 00:04 + Add competency AI Competency keyboard_arrow_right H…" at bounding box center [808, 350] width 515 height 383
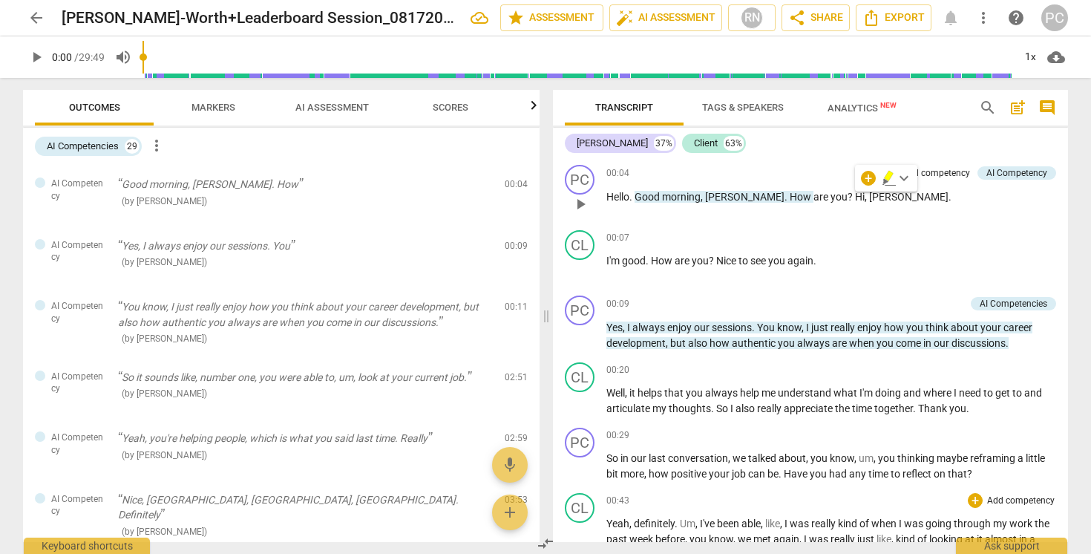
click at [606, 217] on div "PC play_arrow pause" at bounding box center [586, 191] width 42 height 53
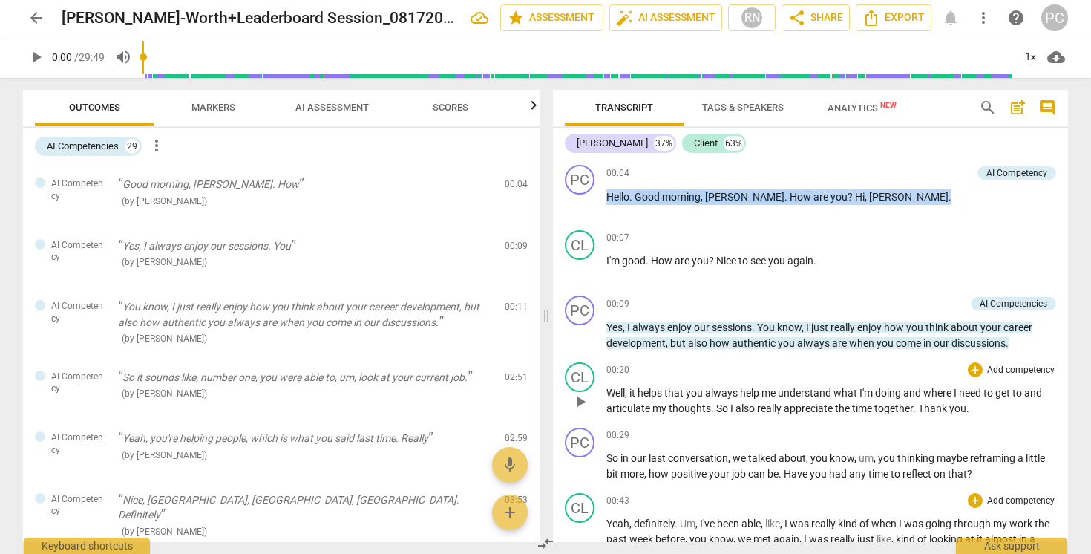
drag, startPoint x: 607, startPoint y: 192, endPoint x: 768, endPoint y: 390, distance: 255.4
click at [768, 390] on div "PC play_arrow pause 00:04 + Add competency AI Competency keyboard_arrow_right H…" at bounding box center [810, 350] width 515 height 383
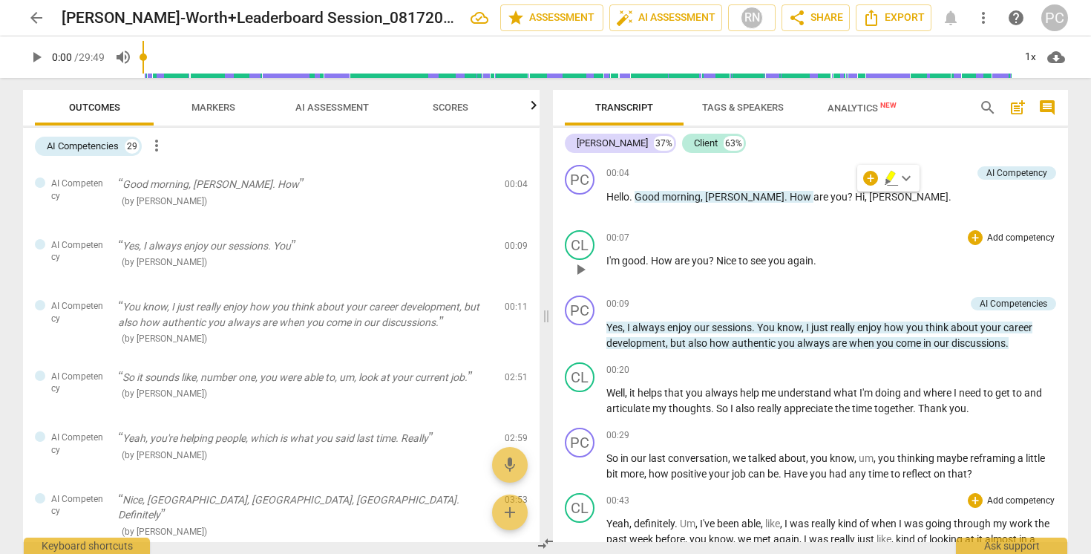
click at [725, 269] on div "00:07 + Add competency keyboard_arrow_right I'm good . How are you ? Nice to se…" at bounding box center [832, 256] width 450 height 53
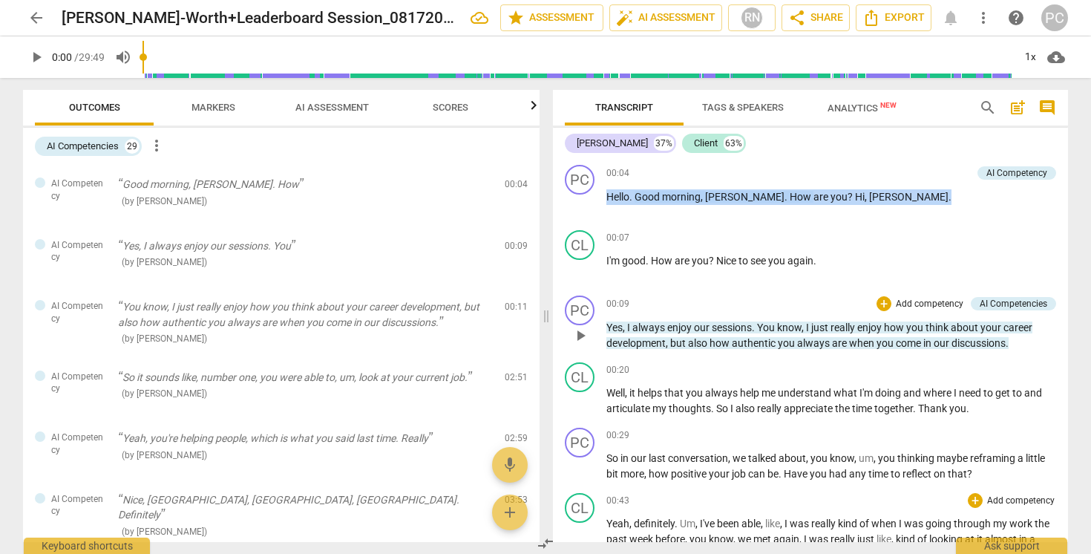
drag, startPoint x: 608, startPoint y: 193, endPoint x: 857, endPoint y: 294, distance: 269.1
click at [857, 294] on div "PC play_arrow pause 00:04 + Add competency AI Competency keyboard_arrow_right H…" at bounding box center [810, 350] width 515 height 383
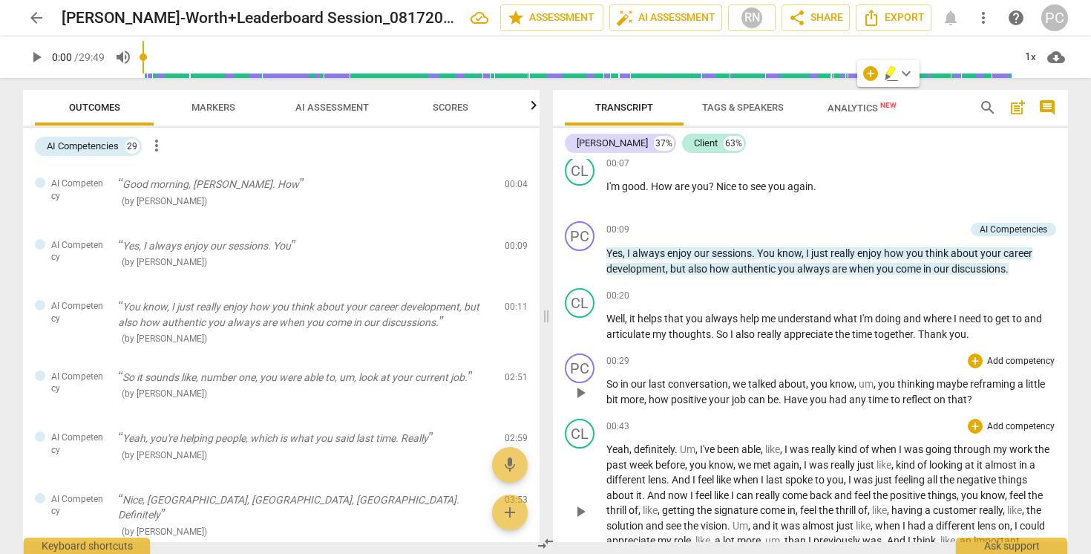
scroll to position [112, 0]
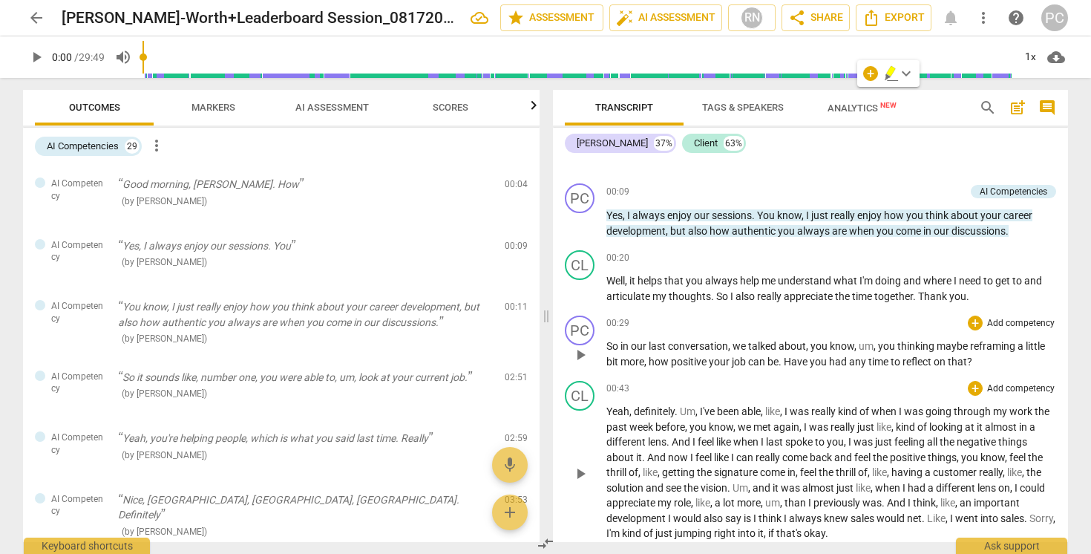
click at [827, 443] on span "to" at bounding box center [821, 442] width 12 height 12
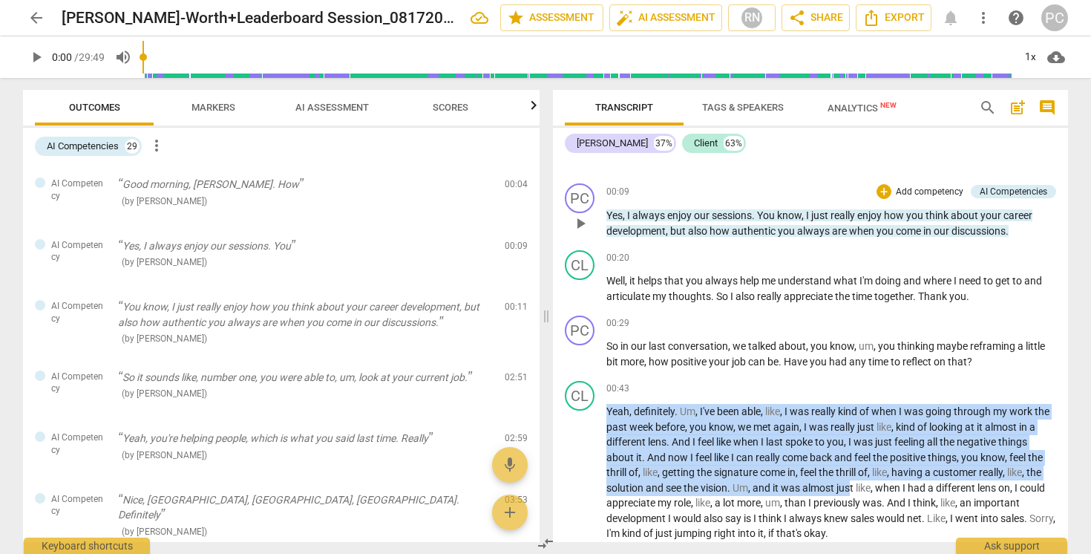
drag, startPoint x: 854, startPoint y: 482, endPoint x: 706, endPoint y: 216, distance: 304.1
click at [706, 216] on div "PC play_arrow pause 00:04 + Add competency AI Competency keyboard_arrow_right H…" at bounding box center [810, 350] width 515 height 383
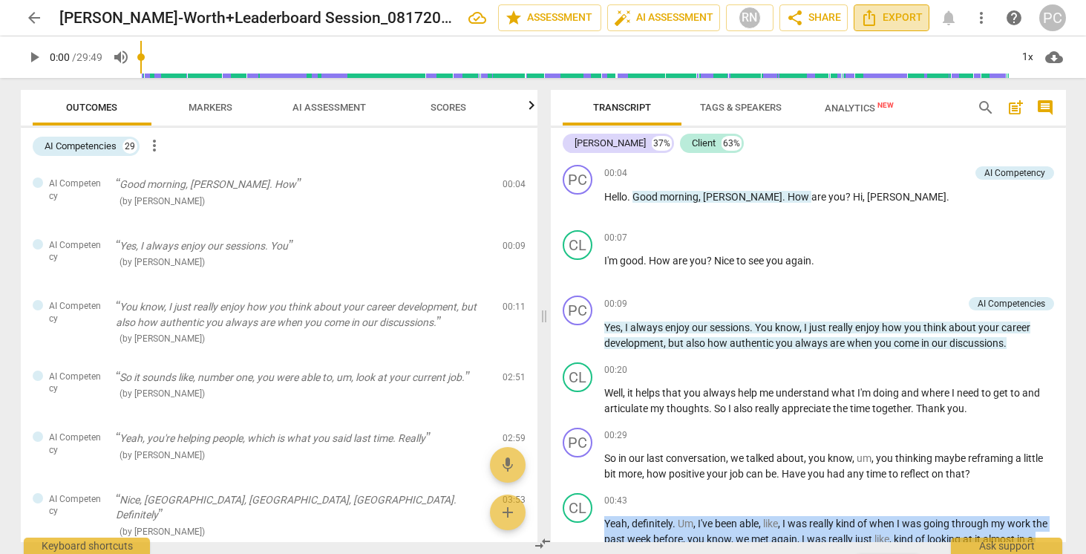
click at [897, 15] on span "Export" at bounding box center [891, 18] width 62 height 18
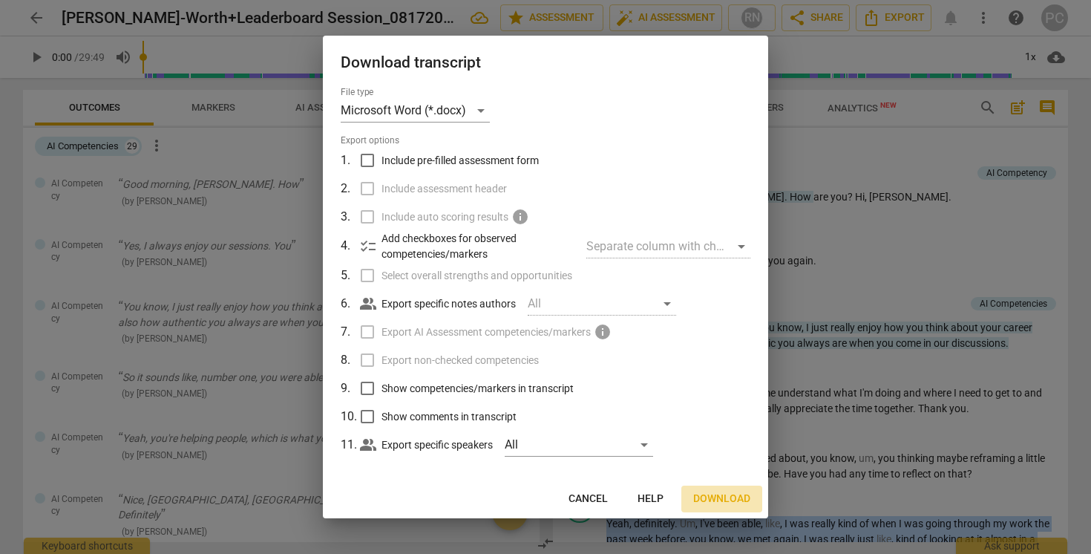
click at [723, 500] on span "Download" at bounding box center [721, 498] width 57 height 15
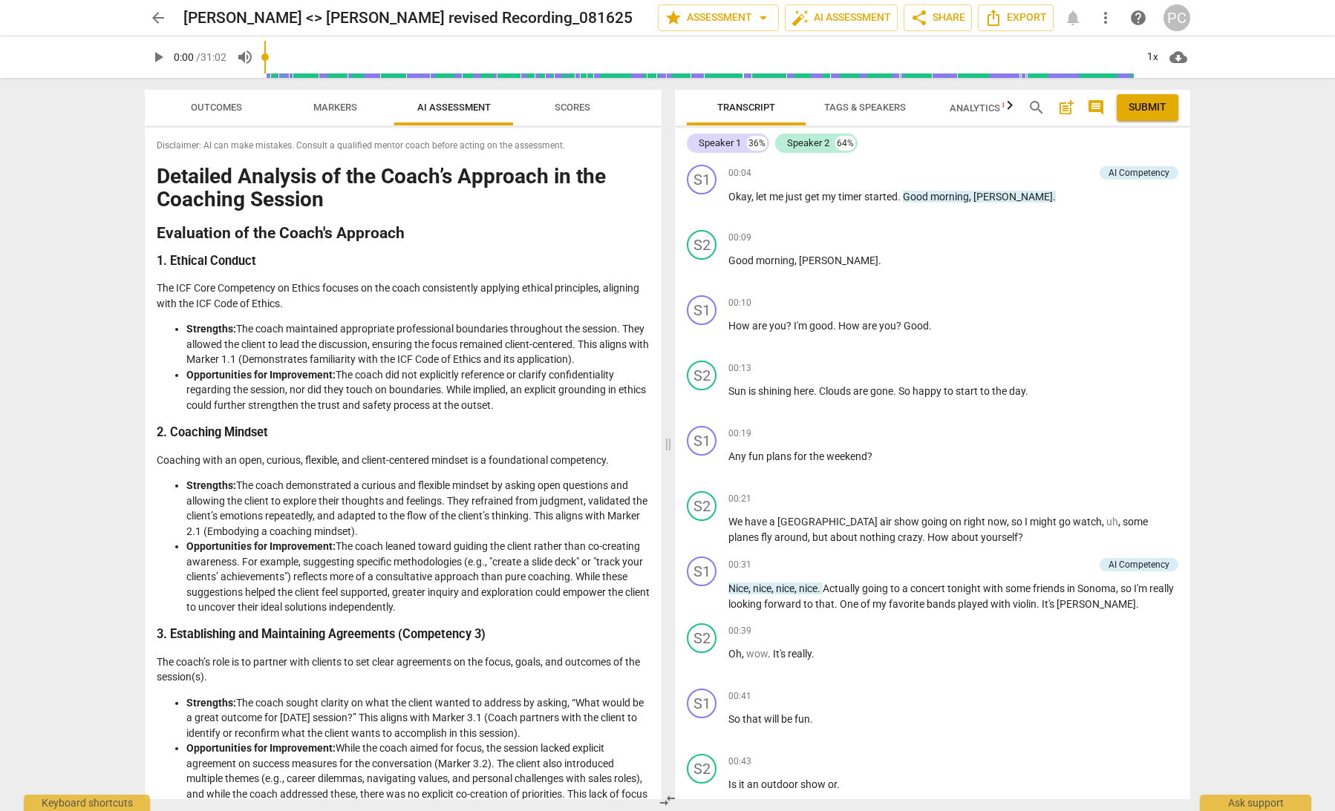
scroll to position [437, 0]
